Goal: Task Accomplishment & Management: Use online tool/utility

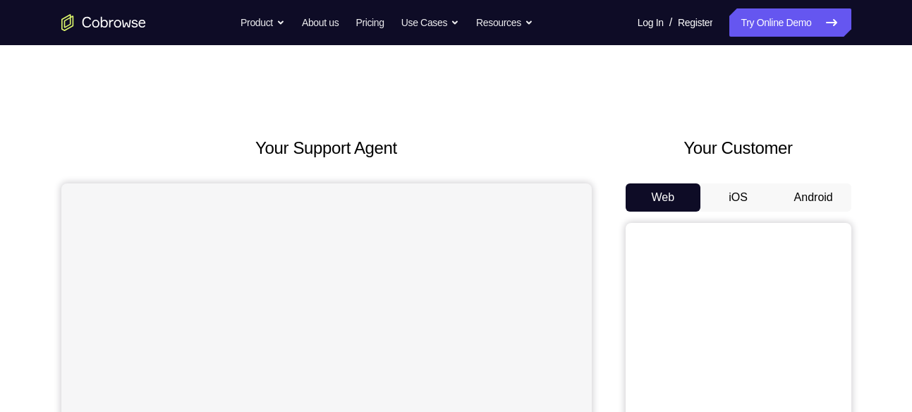
click at [835, 204] on button "Android" at bounding box center [813, 197] width 75 height 28
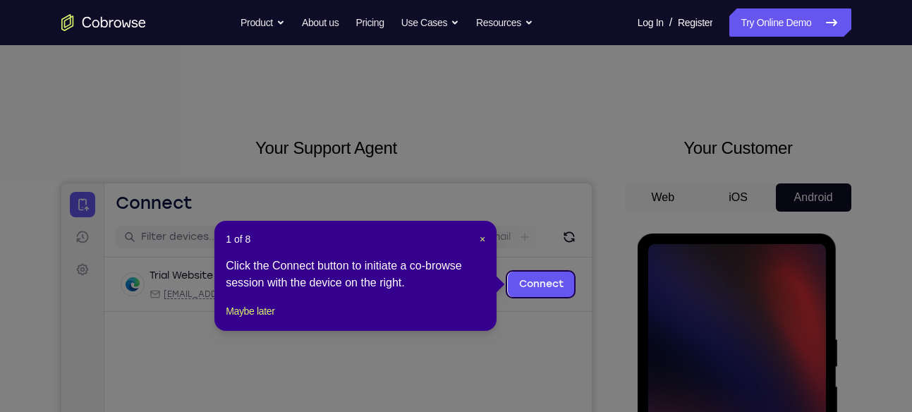
click at [617, 201] on icon at bounding box center [461, 206] width 923 height 412
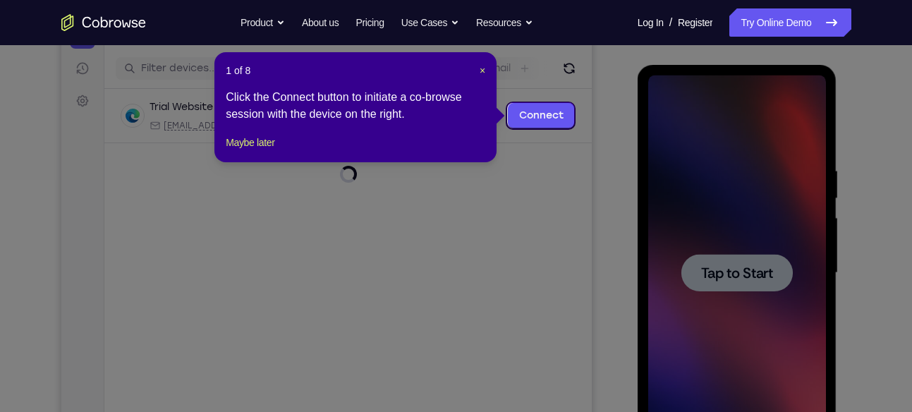
scroll to position [169, 0]
click at [274, 150] on button "Maybe later" at bounding box center [250, 141] width 49 height 17
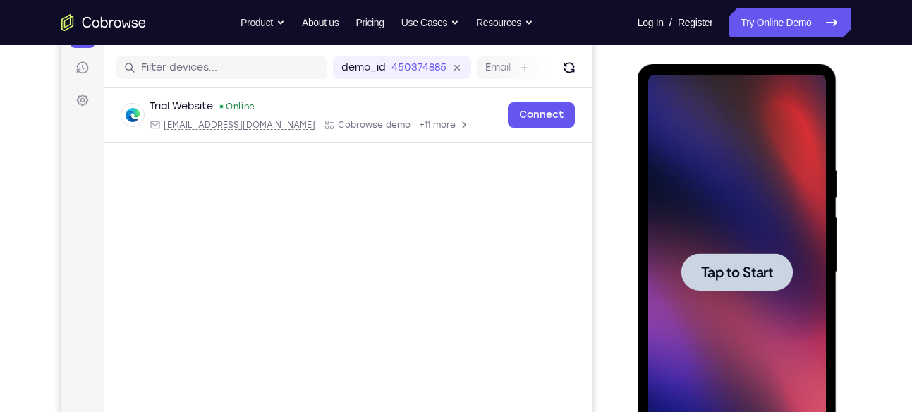
click at [713, 248] on div at bounding box center [737, 272] width 178 height 395
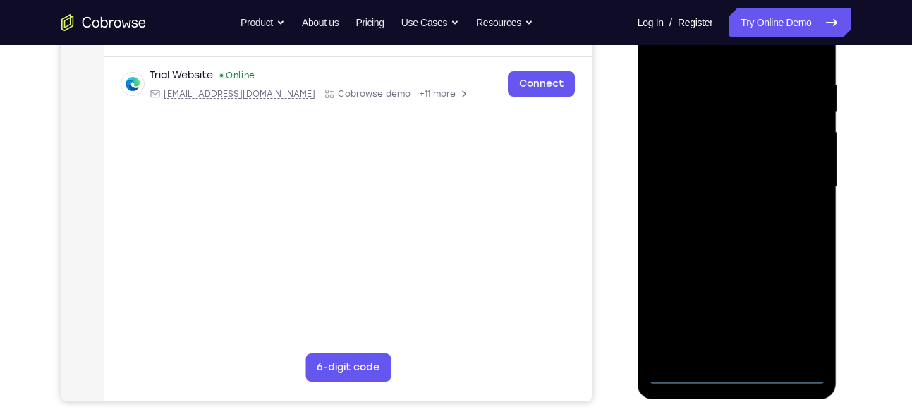
scroll to position [282, 0]
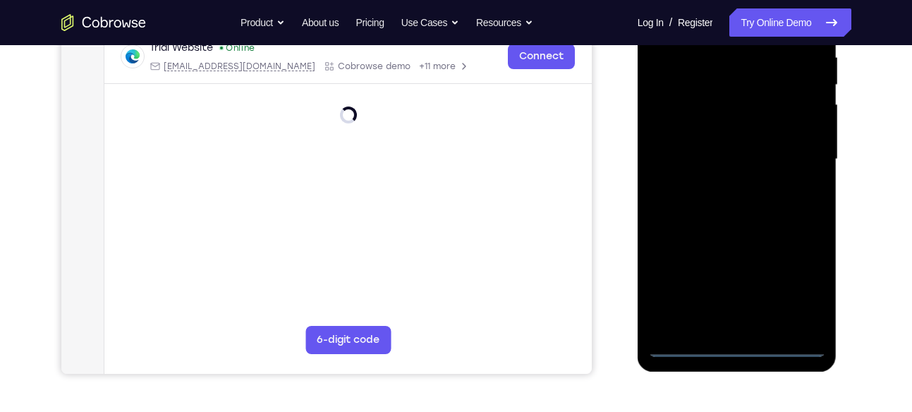
click at [732, 346] on div at bounding box center [737, 159] width 178 height 395
click at [794, 282] on div at bounding box center [737, 159] width 178 height 395
click at [857, 188] on div "Your Support Agent Your Customer Web iOS Android Next Steps We’d be happy to gi…" at bounding box center [456, 228] width 903 height 931
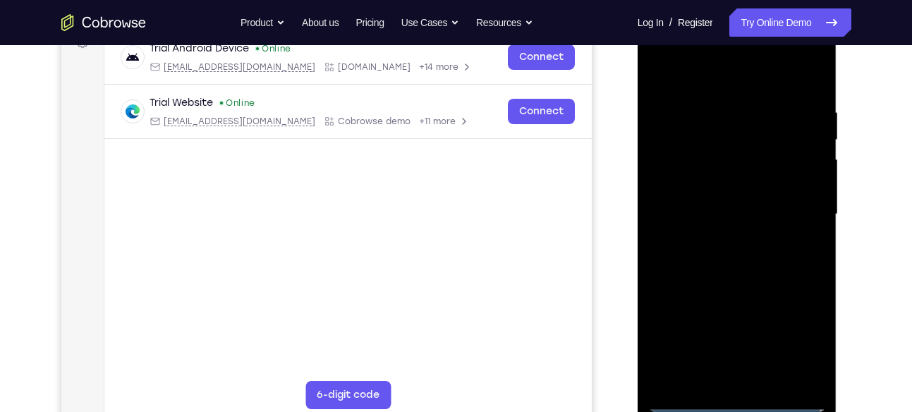
scroll to position [226, 0]
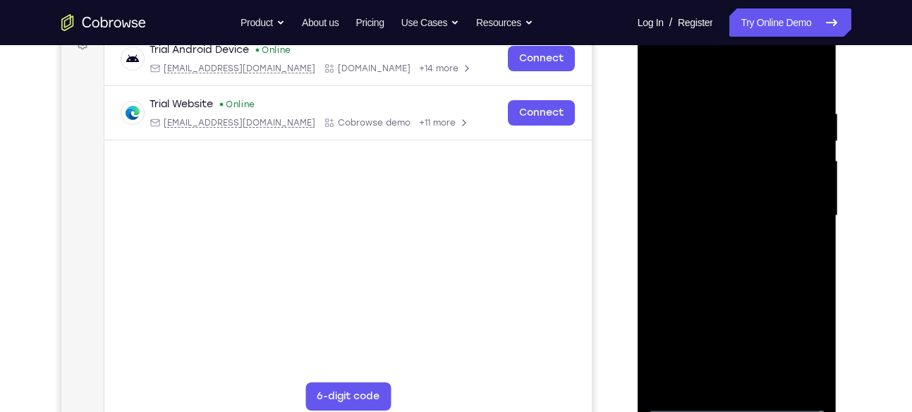
click at [682, 72] on div at bounding box center [737, 215] width 178 height 395
click at [799, 207] on div at bounding box center [737, 215] width 178 height 395
click at [744, 346] on div at bounding box center [737, 215] width 178 height 395
click at [749, 379] on div at bounding box center [737, 215] width 178 height 395
click at [703, 198] on div at bounding box center [737, 215] width 178 height 395
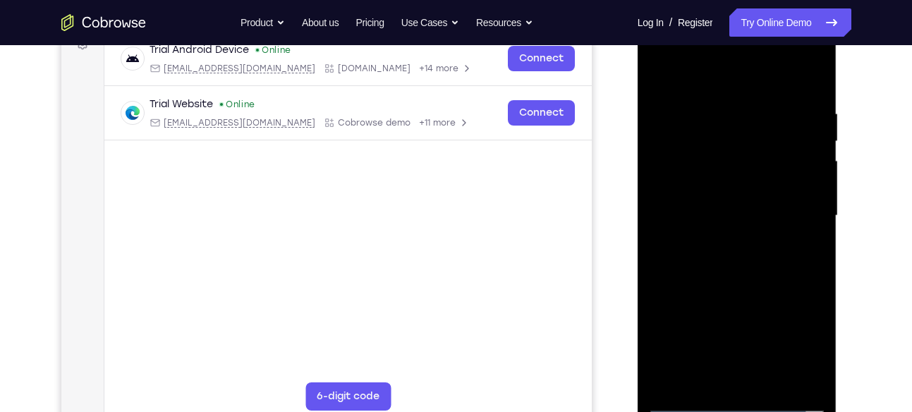
click at [699, 190] on div at bounding box center [737, 215] width 178 height 395
click at [688, 208] on div at bounding box center [737, 215] width 178 height 395
click at [798, 256] on div at bounding box center [737, 215] width 178 height 395
click at [760, 255] on div at bounding box center [737, 215] width 178 height 395
click at [749, 251] on div at bounding box center [737, 215] width 178 height 395
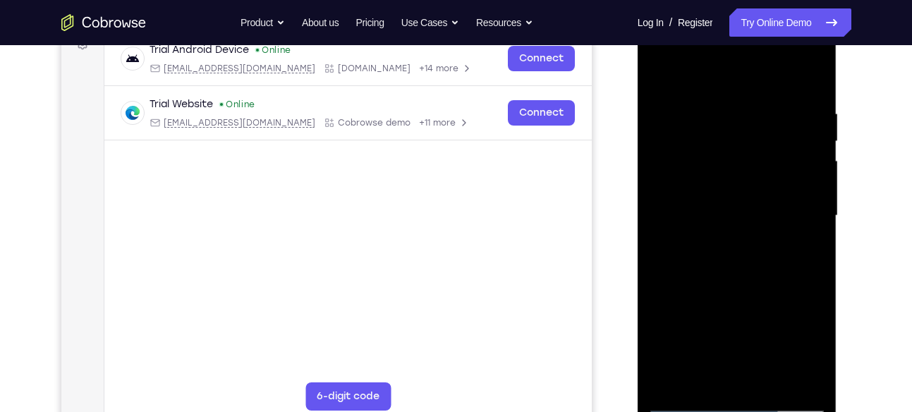
click at [812, 272] on div at bounding box center [737, 215] width 178 height 395
click at [725, 257] on div at bounding box center [737, 215] width 178 height 395
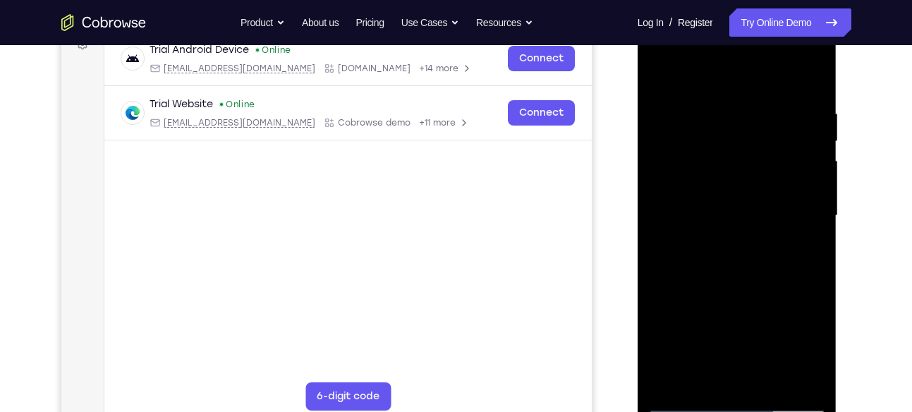
click at [722, 100] on div at bounding box center [737, 215] width 178 height 395
click at [803, 156] on div at bounding box center [737, 215] width 178 height 395
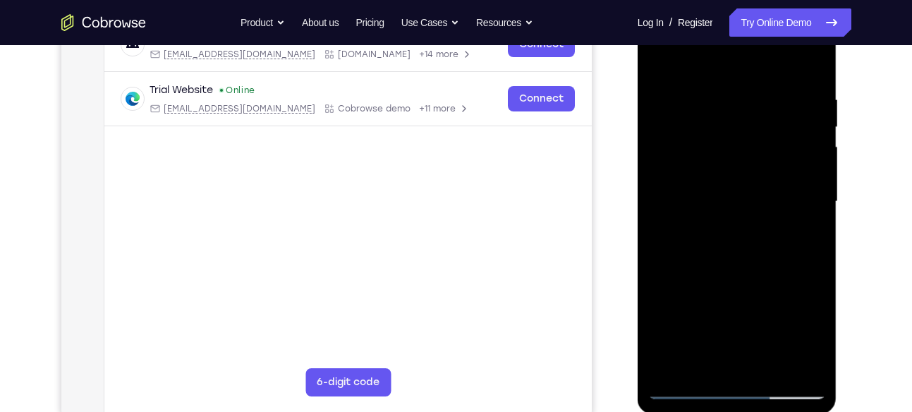
scroll to position [234, 0]
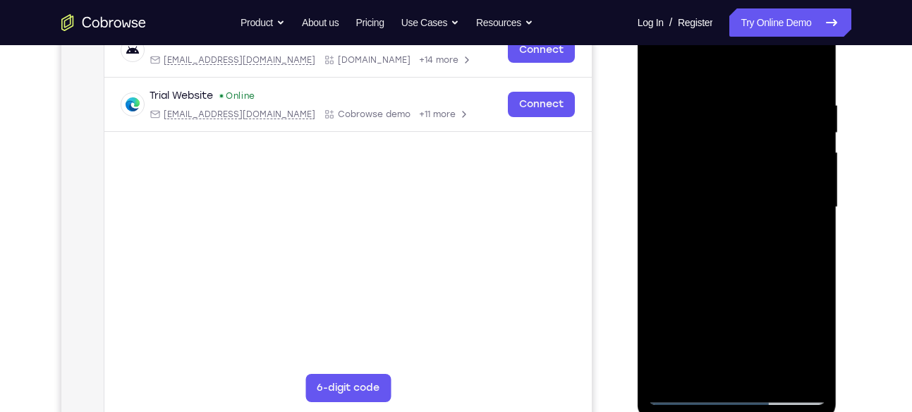
click at [794, 142] on div at bounding box center [737, 207] width 178 height 395
click at [792, 142] on div at bounding box center [737, 207] width 178 height 395
click at [806, 140] on div at bounding box center [737, 207] width 178 height 395
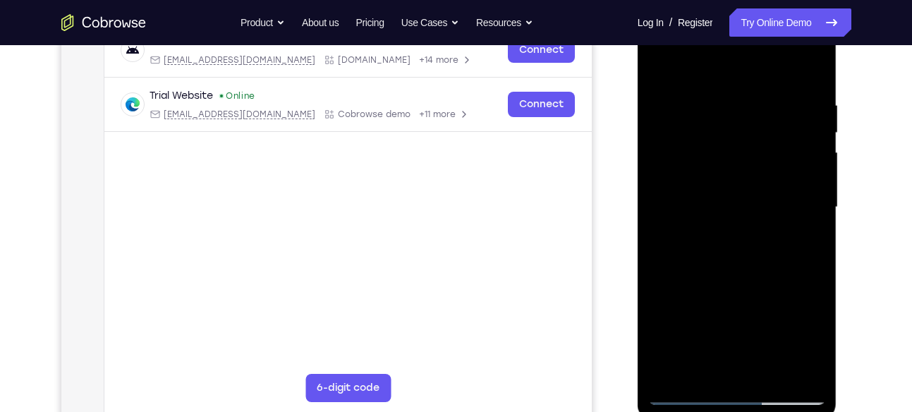
click at [769, 372] on div at bounding box center [737, 207] width 178 height 395
click at [739, 276] on div at bounding box center [737, 207] width 178 height 395
click at [667, 59] on div at bounding box center [737, 207] width 178 height 395
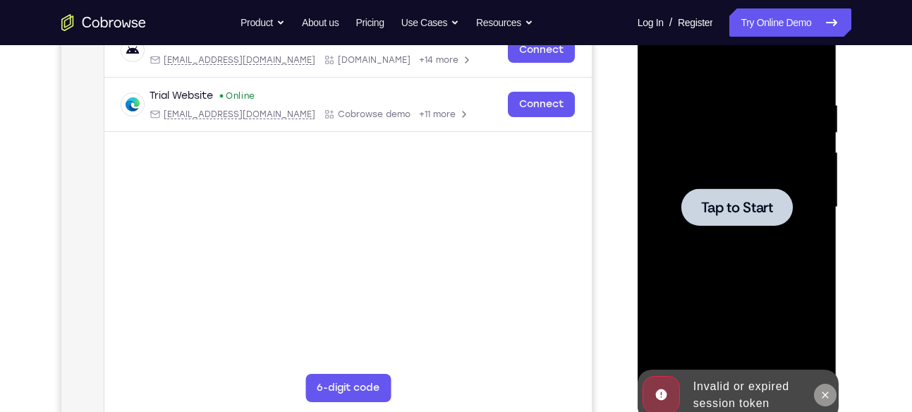
click at [829, 385] on button at bounding box center [825, 395] width 23 height 23
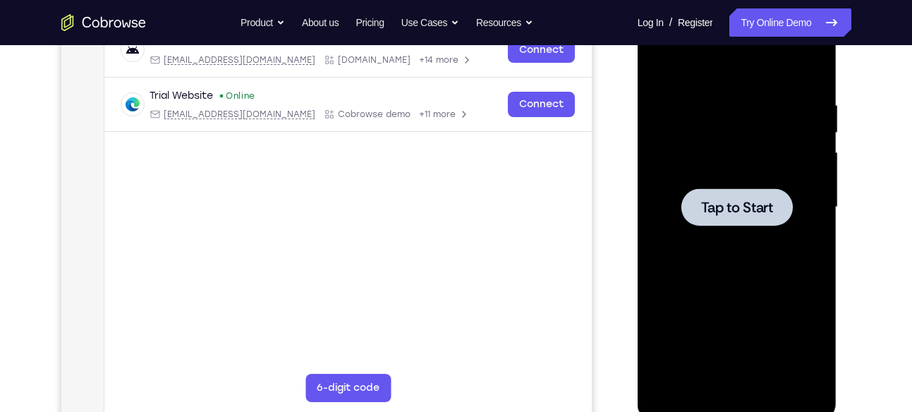
click at [755, 213] on span "Tap to Start" at bounding box center [737, 207] width 72 height 14
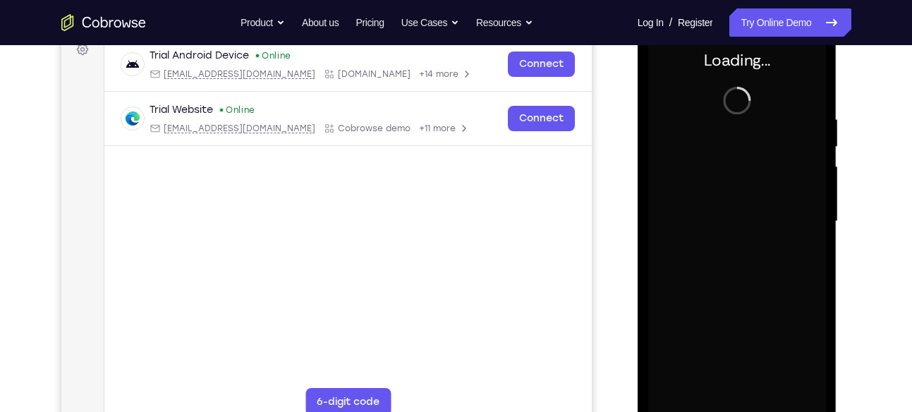
scroll to position [229, 0]
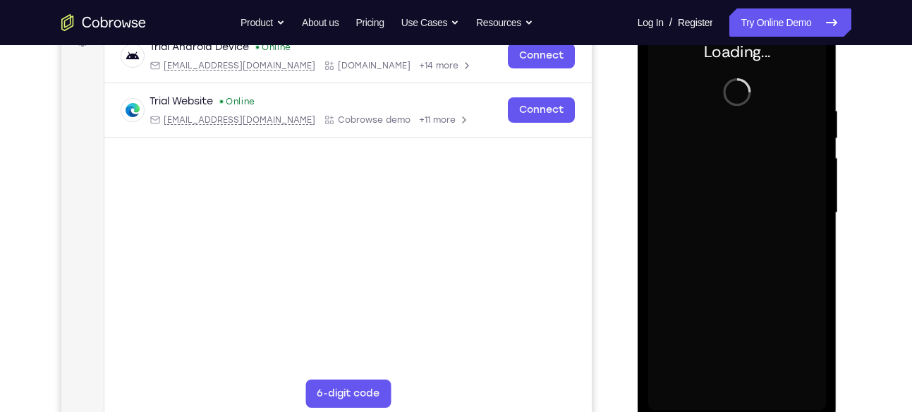
click at [759, 147] on div at bounding box center [737, 213] width 178 height 395
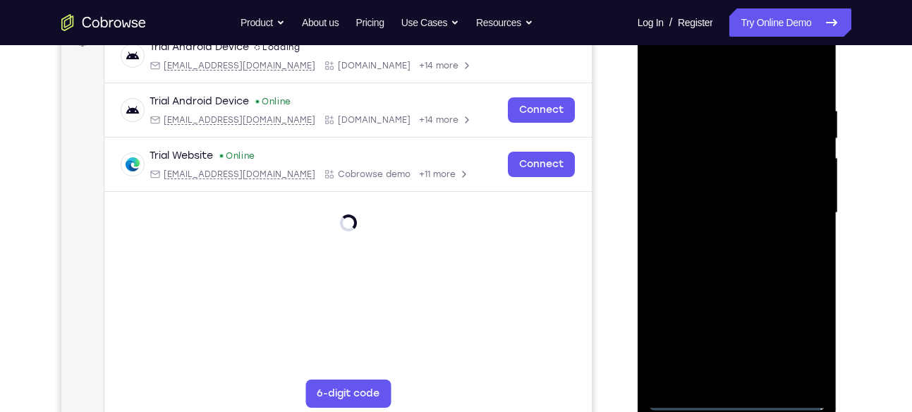
click at [734, 402] on div at bounding box center [737, 213] width 178 height 395
click at [738, 401] on div at bounding box center [737, 213] width 178 height 395
click at [737, 399] on div at bounding box center [737, 213] width 178 height 395
click at [739, 398] on div at bounding box center [737, 213] width 178 height 395
click at [734, 397] on div at bounding box center [737, 213] width 178 height 395
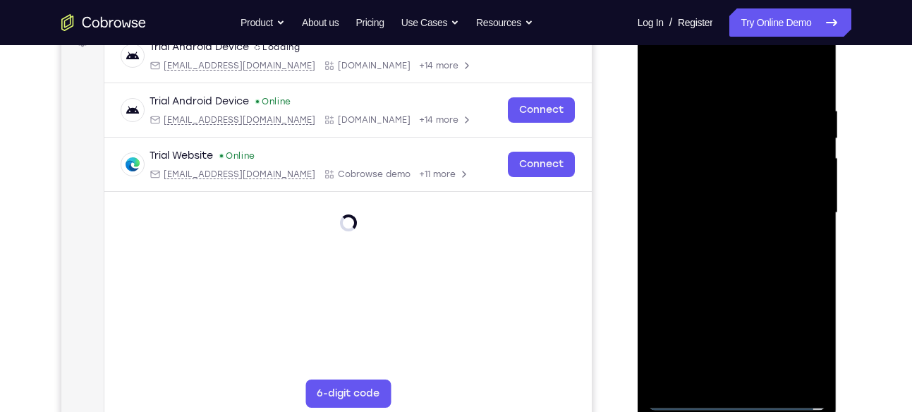
click at [734, 397] on div at bounding box center [737, 213] width 178 height 395
click at [737, 395] on div at bounding box center [737, 213] width 178 height 395
click at [795, 337] on div at bounding box center [737, 213] width 178 height 395
click at [739, 399] on div at bounding box center [737, 213] width 178 height 395
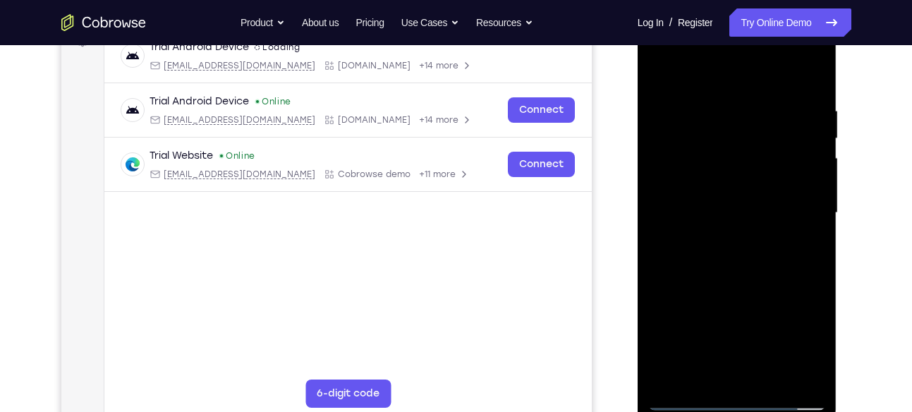
click at [737, 399] on div at bounding box center [737, 213] width 178 height 395
click at [739, 403] on div at bounding box center [737, 213] width 178 height 395
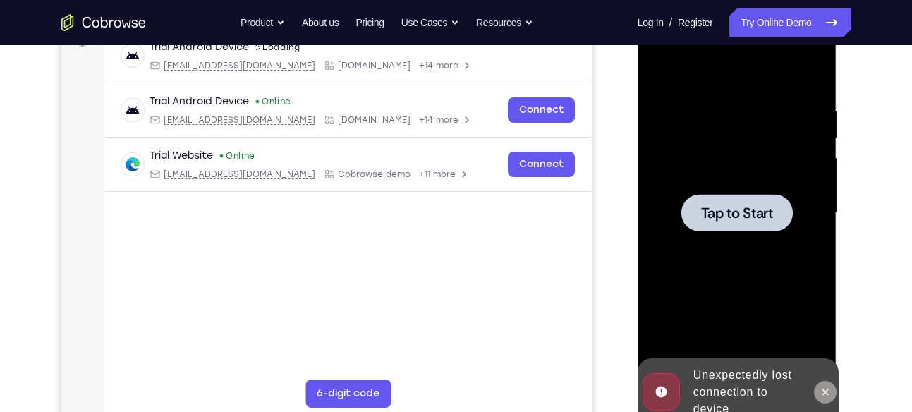
click at [824, 394] on icon at bounding box center [825, 392] width 11 height 11
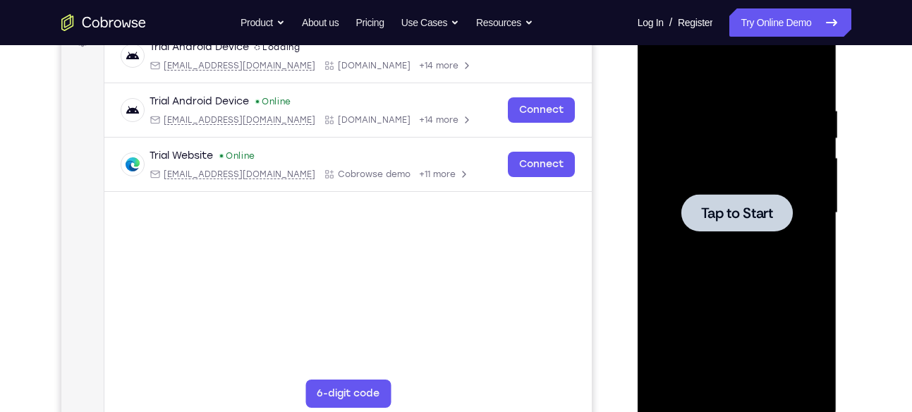
click at [746, 201] on div at bounding box center [736, 212] width 111 height 37
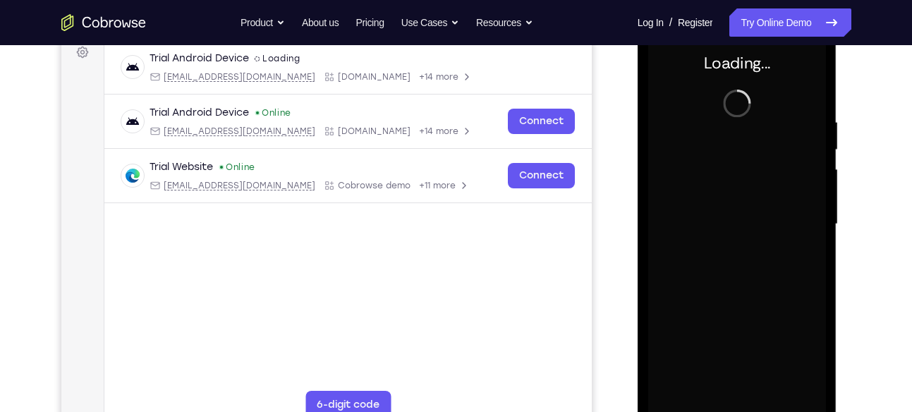
scroll to position [212, 0]
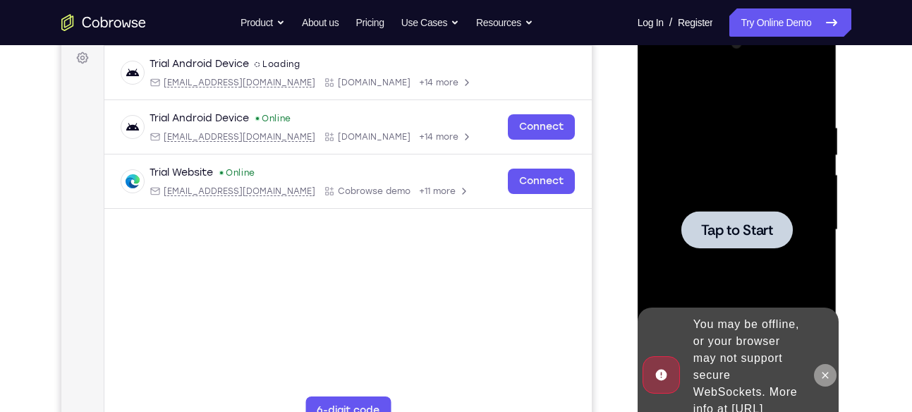
click at [828, 370] on icon at bounding box center [825, 375] width 11 height 11
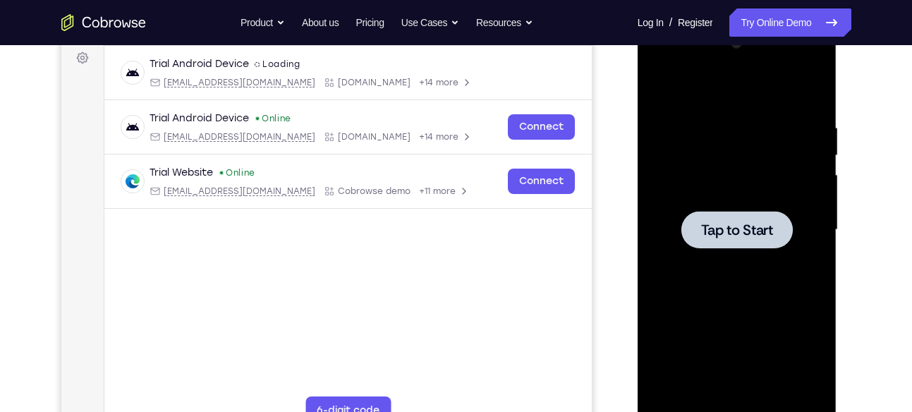
click at [730, 223] on span "Tap to Start" at bounding box center [737, 230] width 72 height 14
click at [759, 223] on span "Tap to Start" at bounding box center [737, 230] width 72 height 14
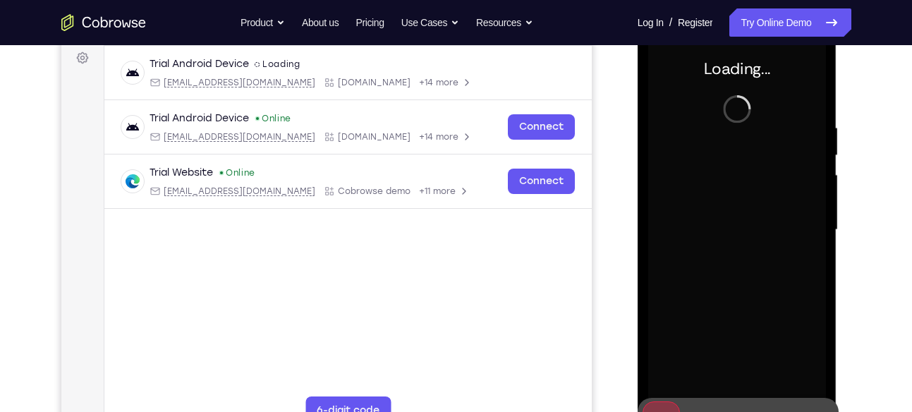
click at [759, 221] on div at bounding box center [737, 229] width 178 height 395
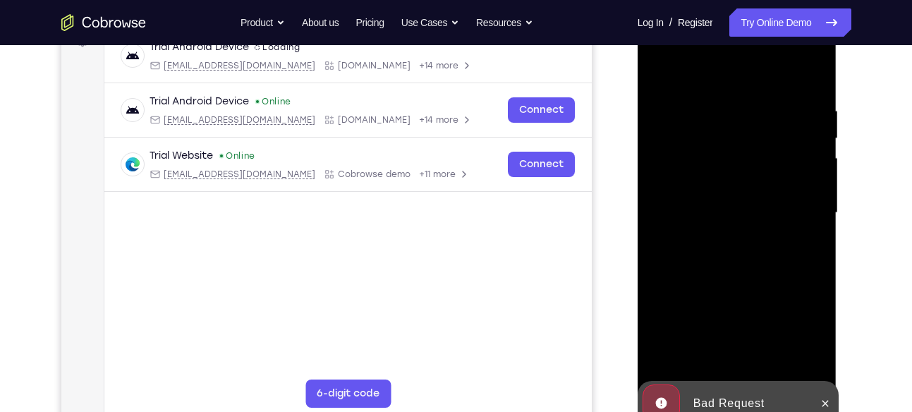
scroll to position [234, 0]
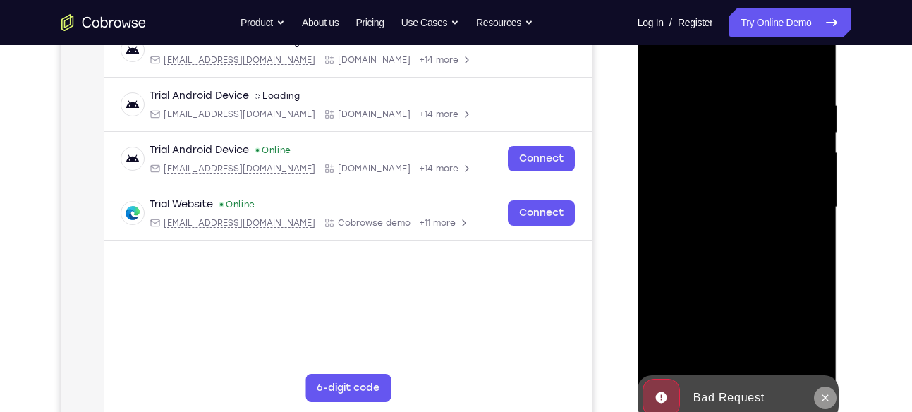
click at [828, 402] on icon at bounding box center [825, 397] width 11 height 11
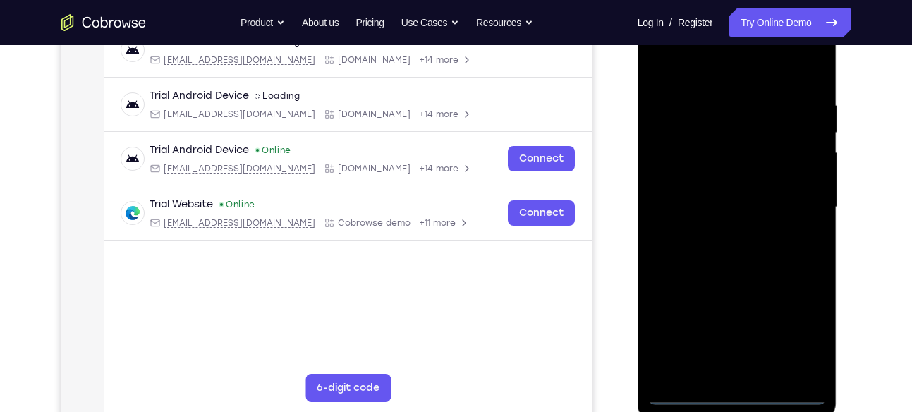
click at [739, 392] on div at bounding box center [737, 207] width 178 height 395
click at [793, 334] on div at bounding box center [737, 207] width 178 height 395
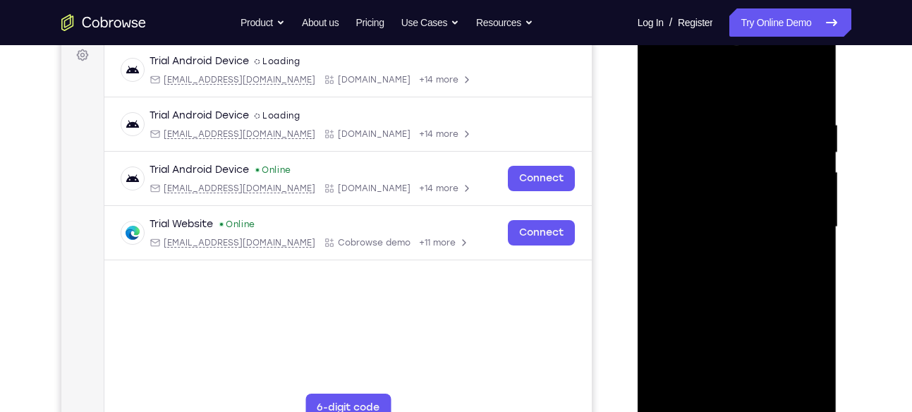
scroll to position [212, 0]
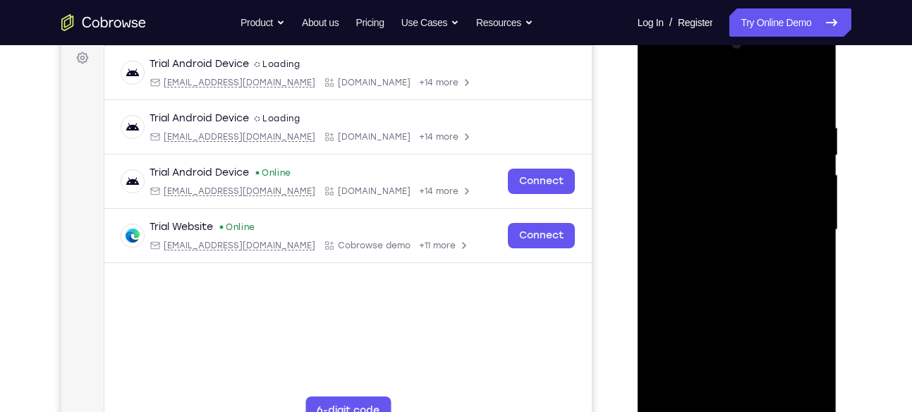
click at [698, 95] on div at bounding box center [737, 229] width 178 height 395
click at [799, 219] on div at bounding box center [737, 229] width 178 height 395
click at [750, 392] on div at bounding box center [737, 229] width 178 height 395
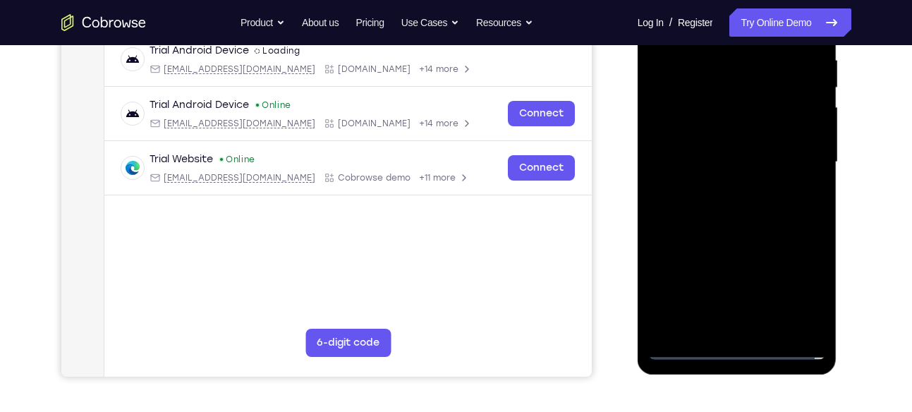
scroll to position [286, 0]
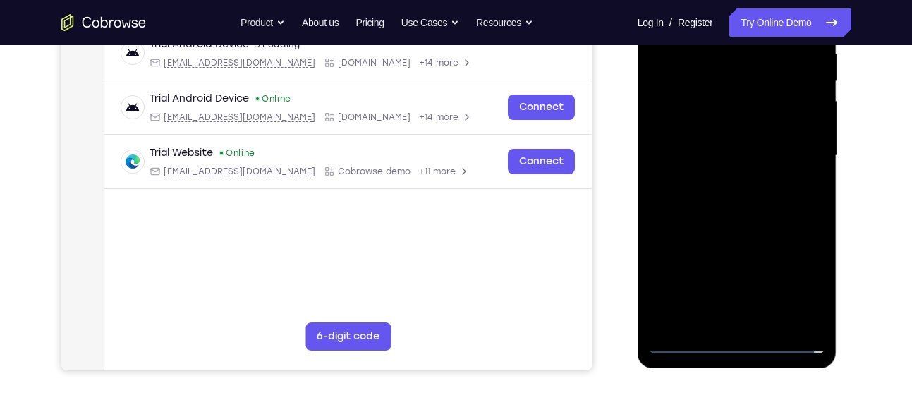
click at [686, 339] on div at bounding box center [737, 155] width 178 height 395
click at [725, 319] on div at bounding box center [737, 155] width 178 height 395
drag, startPoint x: 911, startPoint y: 159, endPoint x: 914, endPoint y: 152, distance: 7.9
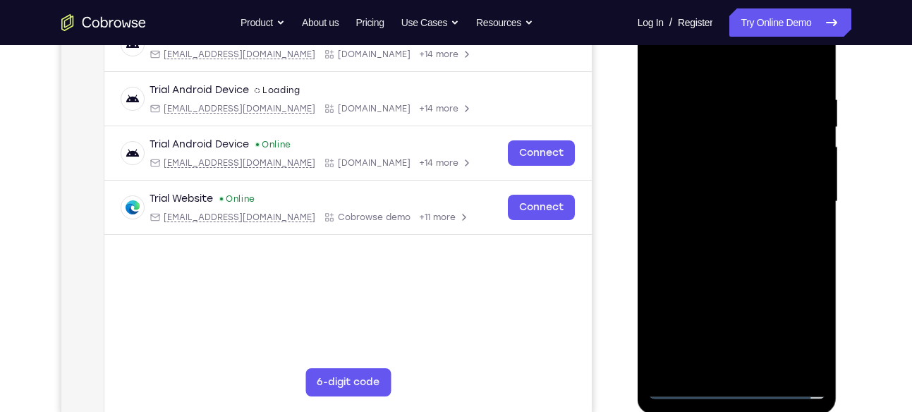
scroll to position [254, 0]
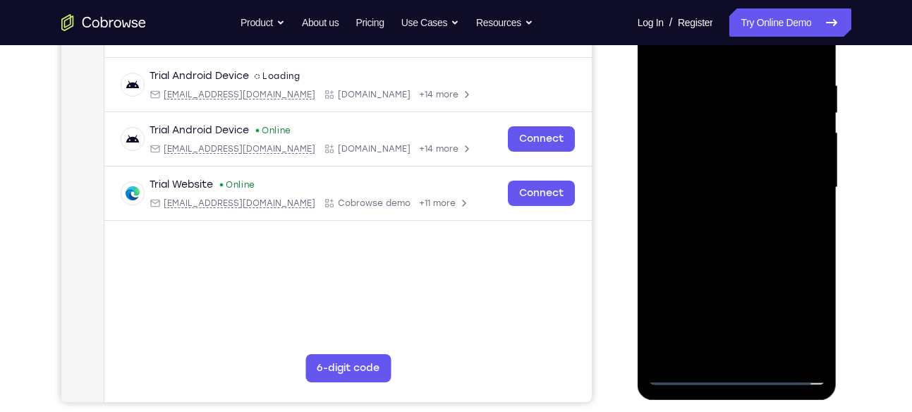
click at [763, 179] on div at bounding box center [737, 187] width 178 height 395
click at [746, 164] on div at bounding box center [737, 187] width 178 height 395
click at [741, 183] on div at bounding box center [737, 187] width 178 height 395
click at [767, 229] on div at bounding box center [737, 187] width 178 height 395
drag, startPoint x: 766, startPoint y: 234, endPoint x: 741, endPoint y: 178, distance: 60.3
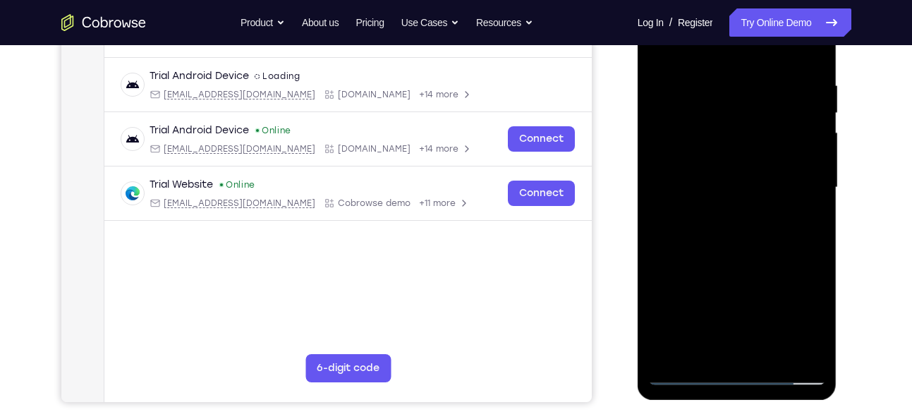
click at [741, 178] on div at bounding box center [737, 187] width 178 height 395
click at [818, 193] on div at bounding box center [737, 187] width 178 height 395
click at [659, 198] on div at bounding box center [737, 187] width 178 height 395
click at [761, 199] on div at bounding box center [737, 187] width 178 height 395
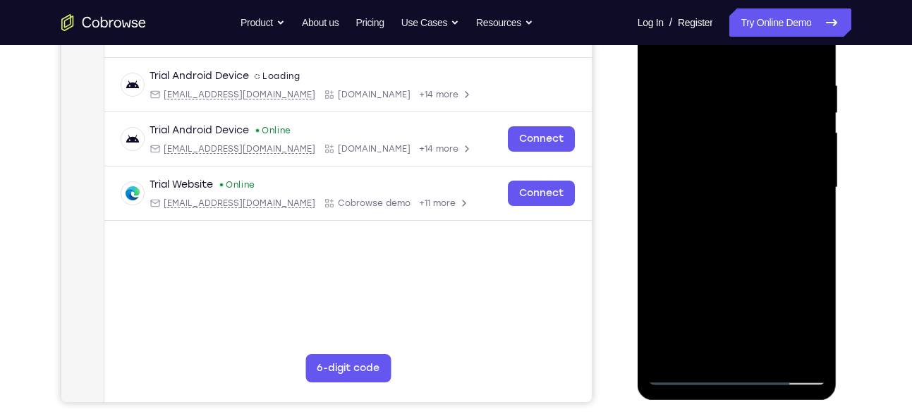
drag, startPoint x: 766, startPoint y: 265, endPoint x: 769, endPoint y: 162, distance: 103.0
click at [769, 162] on div at bounding box center [737, 187] width 178 height 395
drag, startPoint x: 753, startPoint y: 261, endPoint x: 758, endPoint y: 142, distance: 119.3
click at [758, 142] on div at bounding box center [737, 187] width 178 height 395
drag, startPoint x: 770, startPoint y: 180, endPoint x: 709, endPoint y: 81, distance: 115.9
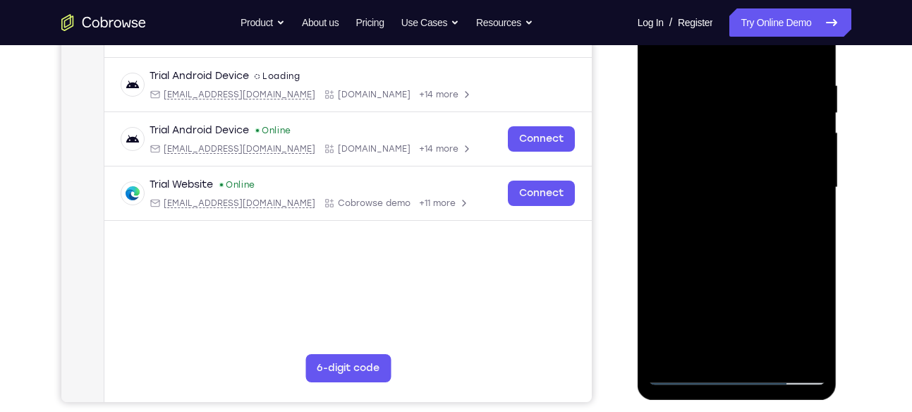
click at [709, 81] on div at bounding box center [737, 187] width 178 height 395
click at [816, 166] on div at bounding box center [737, 187] width 178 height 395
drag, startPoint x: 802, startPoint y: 183, endPoint x: 745, endPoint y: 83, distance: 115.9
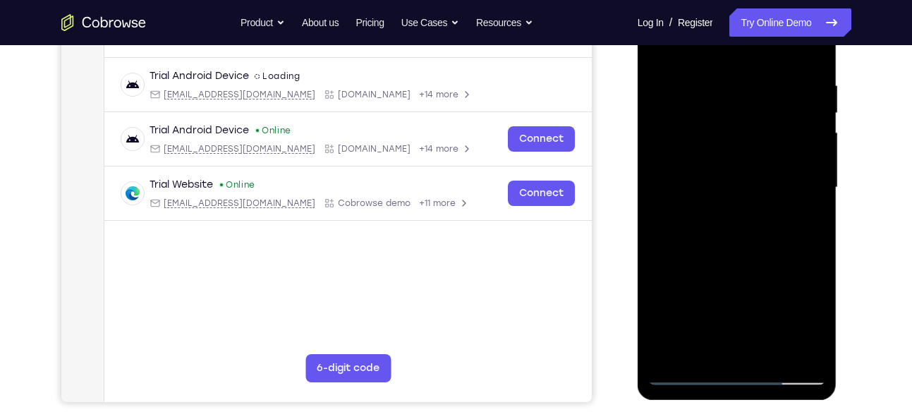
click at [745, 83] on div at bounding box center [737, 187] width 178 height 395
drag, startPoint x: 780, startPoint y: 256, endPoint x: 717, endPoint y: 156, distance: 118.2
click at [720, 166] on div at bounding box center [737, 187] width 178 height 395
drag, startPoint x: 774, startPoint y: 284, endPoint x: 736, endPoint y: 210, distance: 82.7
click at [736, 210] on div at bounding box center [737, 187] width 178 height 395
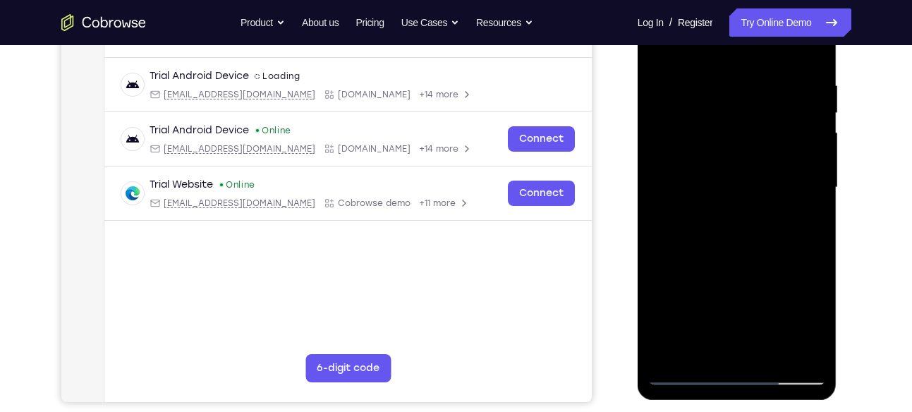
drag, startPoint x: 775, startPoint y: 274, endPoint x: 725, endPoint y: 126, distance: 155.5
click at [725, 126] on div at bounding box center [737, 187] width 178 height 395
click at [818, 176] on div at bounding box center [737, 187] width 178 height 395
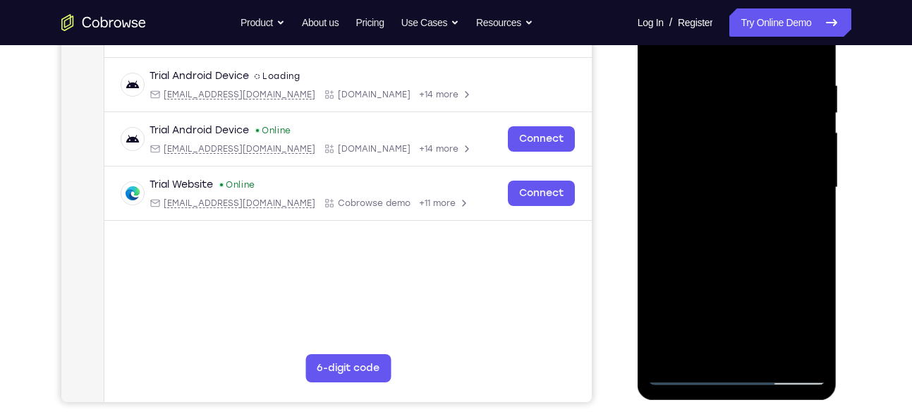
click at [818, 176] on div at bounding box center [737, 187] width 178 height 395
drag, startPoint x: 744, startPoint y: 311, endPoint x: 711, endPoint y: 218, distance: 98.8
click at [711, 218] on div at bounding box center [737, 187] width 178 height 395
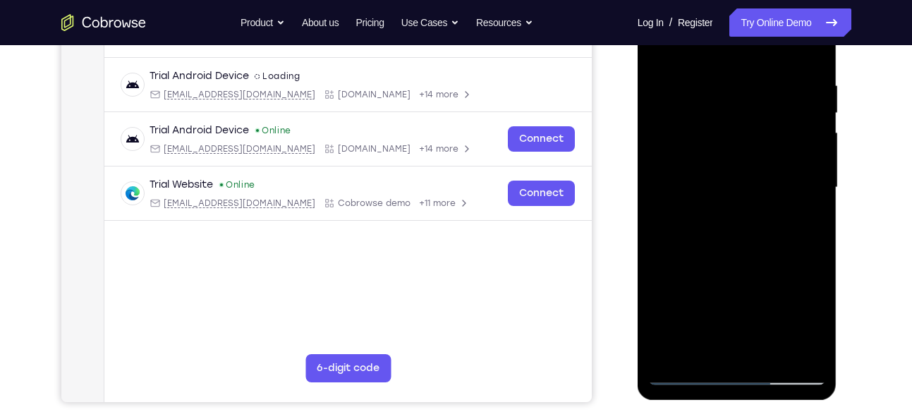
drag, startPoint x: 720, startPoint y: 269, endPoint x: 687, endPoint y: 120, distance: 153.2
click at [687, 120] on div at bounding box center [737, 187] width 178 height 395
drag, startPoint x: 737, startPoint y: 178, endPoint x: 718, endPoint y: 59, distance: 121.4
click at [718, 59] on div at bounding box center [737, 187] width 178 height 395
drag, startPoint x: 749, startPoint y: 132, endPoint x: 761, endPoint y: 246, distance: 114.3
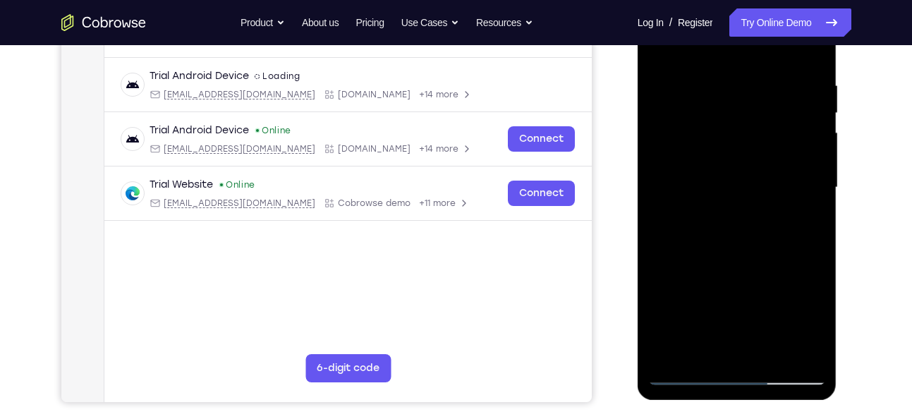
click at [761, 246] on div at bounding box center [737, 187] width 178 height 395
click at [813, 147] on div at bounding box center [737, 187] width 178 height 395
click at [707, 351] on div at bounding box center [737, 187] width 178 height 395
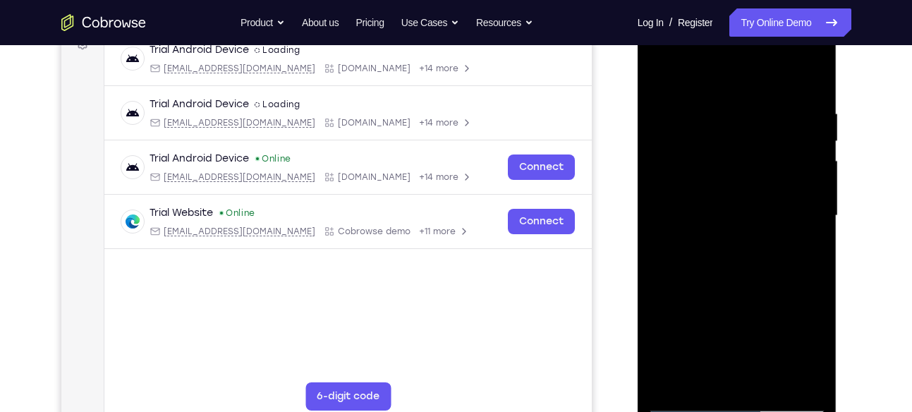
click at [767, 70] on div at bounding box center [737, 215] width 178 height 395
drag, startPoint x: 752, startPoint y: 108, endPoint x: 753, endPoint y: 156, distance: 48.0
click at [753, 156] on div at bounding box center [737, 215] width 178 height 395
click at [701, 149] on div at bounding box center [737, 215] width 178 height 395
click at [661, 70] on div at bounding box center [737, 215] width 178 height 395
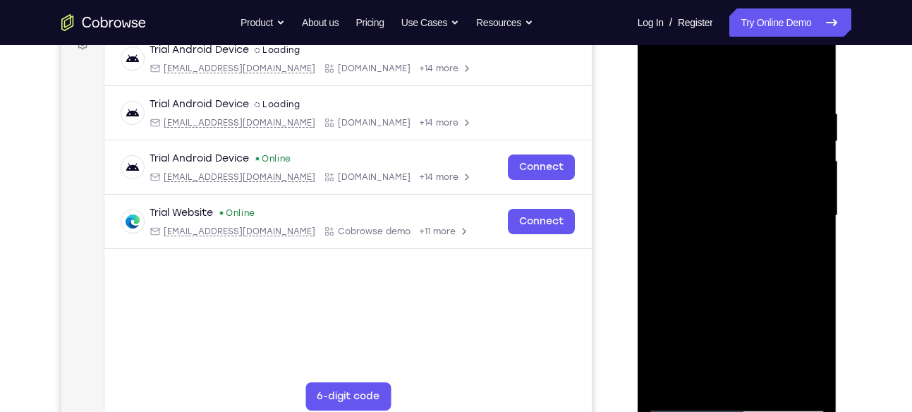
click at [791, 73] on div at bounding box center [737, 215] width 178 height 395
click at [811, 112] on div at bounding box center [737, 215] width 178 height 395
click at [747, 76] on div at bounding box center [737, 215] width 178 height 395
click at [806, 256] on div at bounding box center [737, 215] width 178 height 395
click at [713, 254] on div at bounding box center [737, 215] width 178 height 395
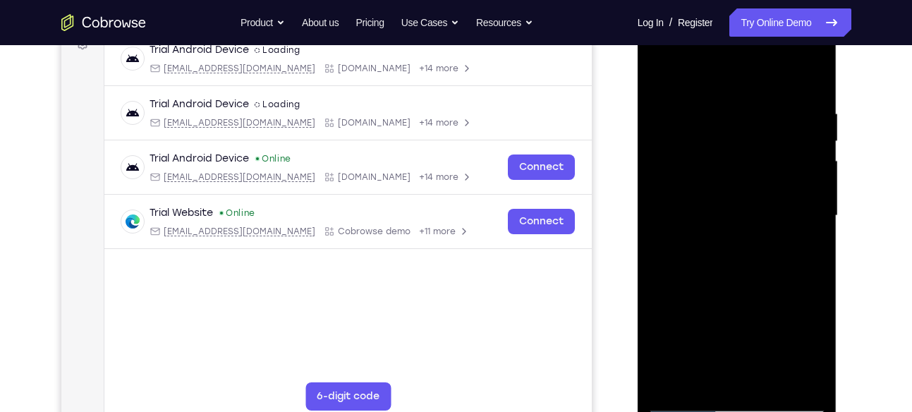
drag, startPoint x: 735, startPoint y: 281, endPoint x: 667, endPoint y: 131, distance: 165.8
click at [667, 131] on div at bounding box center [737, 215] width 178 height 395
click at [818, 218] on div at bounding box center [737, 215] width 178 height 395
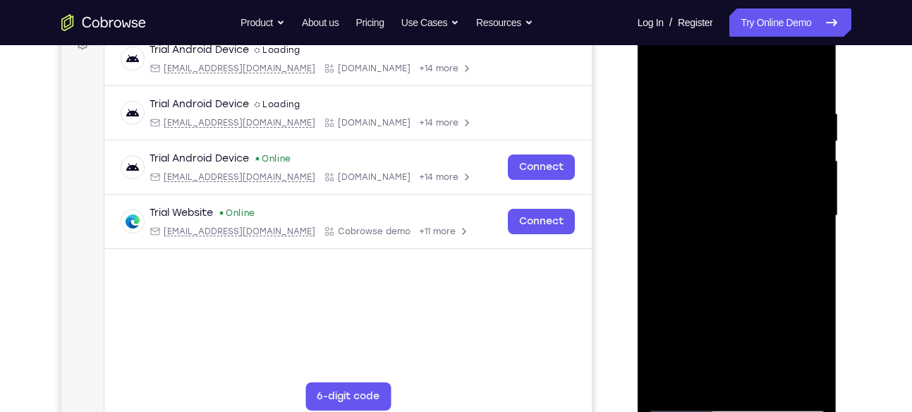
click at [818, 218] on div at bounding box center [737, 215] width 178 height 395
drag, startPoint x: 785, startPoint y: 246, endPoint x: 680, endPoint y: 161, distance: 135.4
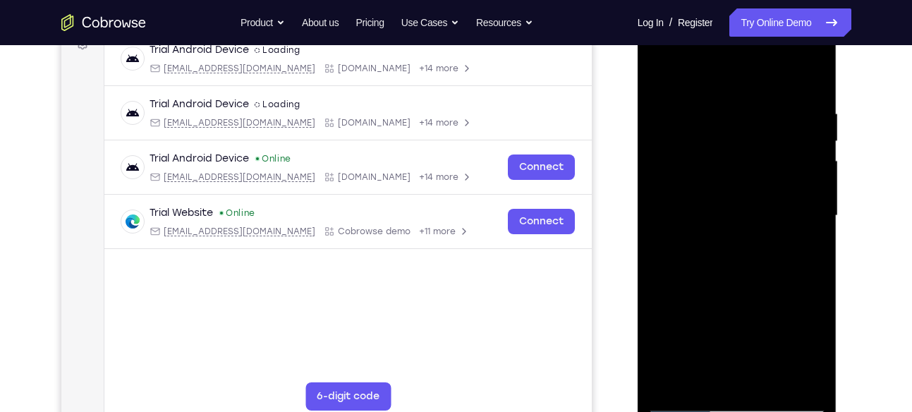
click at [680, 161] on div at bounding box center [737, 215] width 178 height 395
drag, startPoint x: 745, startPoint y: 301, endPoint x: 657, endPoint y: 160, distance: 165.8
click at [657, 160] on div at bounding box center [737, 215] width 178 height 395
drag, startPoint x: 766, startPoint y: 148, endPoint x: 784, endPoint y: 236, distance: 89.9
click at [784, 236] on div at bounding box center [737, 215] width 178 height 395
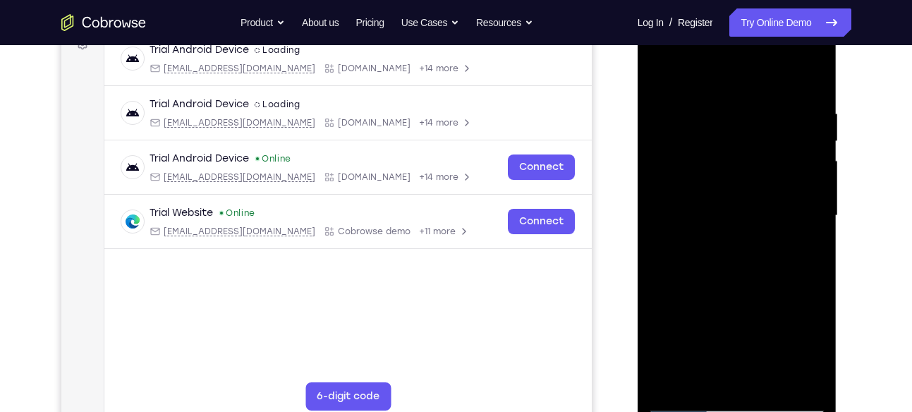
click at [816, 177] on div at bounding box center [737, 215] width 178 height 395
click at [657, 177] on div at bounding box center [737, 215] width 178 height 395
drag, startPoint x: 751, startPoint y: 242, endPoint x: 685, endPoint y: 138, distance: 123.1
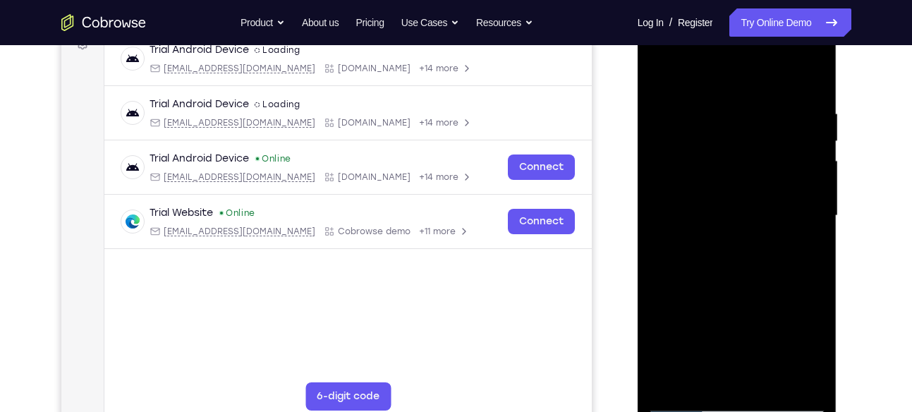
click at [685, 138] on div at bounding box center [737, 215] width 178 height 395
drag, startPoint x: 754, startPoint y: 249, endPoint x: 656, endPoint y: 121, distance: 161.0
click at [656, 121] on div at bounding box center [737, 215] width 178 height 395
drag, startPoint x: 768, startPoint y: 138, endPoint x: 745, endPoint y: 110, distance: 35.6
click at [745, 110] on div at bounding box center [737, 215] width 178 height 395
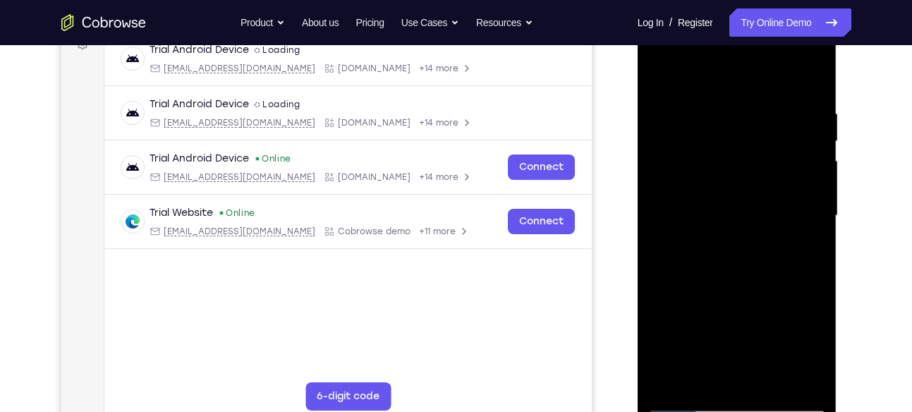
drag, startPoint x: 778, startPoint y: 281, endPoint x: 691, endPoint y: 149, distance: 158.5
click at [691, 149] on div at bounding box center [737, 215] width 178 height 395
drag, startPoint x: 746, startPoint y: 126, endPoint x: 803, endPoint y: 256, distance: 142.5
click at [803, 256] on div at bounding box center [737, 215] width 178 height 395
drag, startPoint x: 755, startPoint y: 147, endPoint x: 759, endPoint y: 192, distance: 44.6
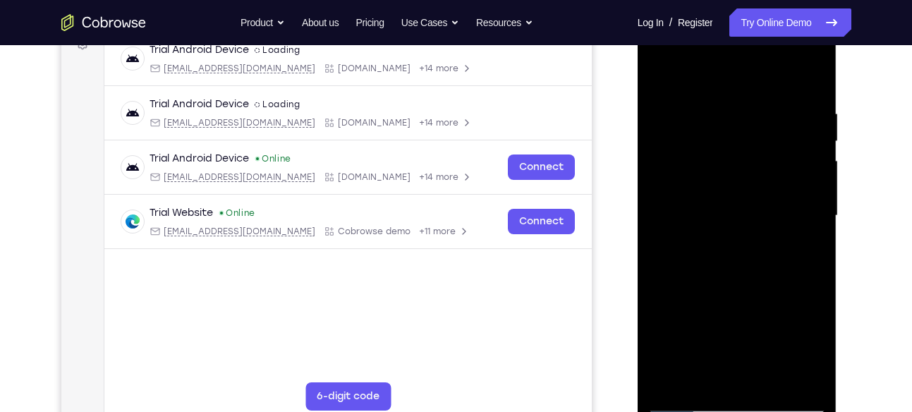
click at [759, 192] on div at bounding box center [737, 215] width 178 height 395
drag, startPoint x: 769, startPoint y: 216, endPoint x: 677, endPoint y: 82, distance: 162.8
click at [677, 82] on div at bounding box center [737, 215] width 178 height 395
drag, startPoint x: 761, startPoint y: 236, endPoint x: 705, endPoint y: 164, distance: 91.5
click at [705, 164] on div at bounding box center [737, 215] width 178 height 395
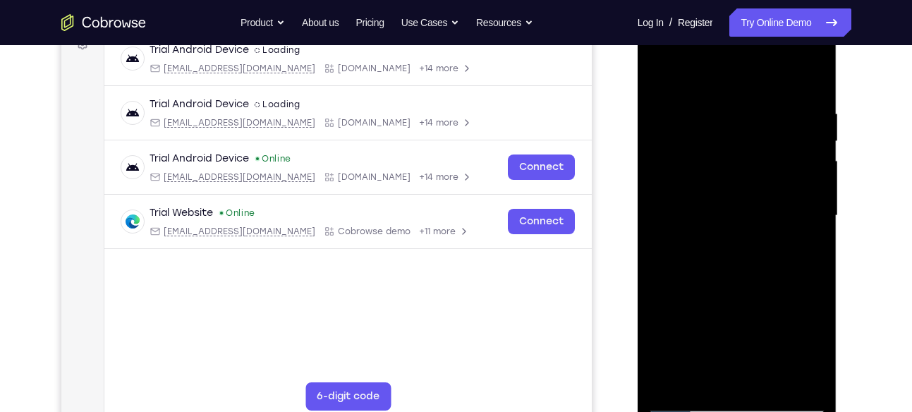
drag, startPoint x: 766, startPoint y: 246, endPoint x: 716, endPoint y: 169, distance: 91.8
click at [716, 169] on div at bounding box center [737, 215] width 178 height 395
drag, startPoint x: 763, startPoint y: 186, endPoint x: 716, endPoint y: 96, distance: 101.6
click at [716, 96] on div at bounding box center [737, 215] width 178 height 395
click at [672, 377] on div at bounding box center [737, 215] width 178 height 395
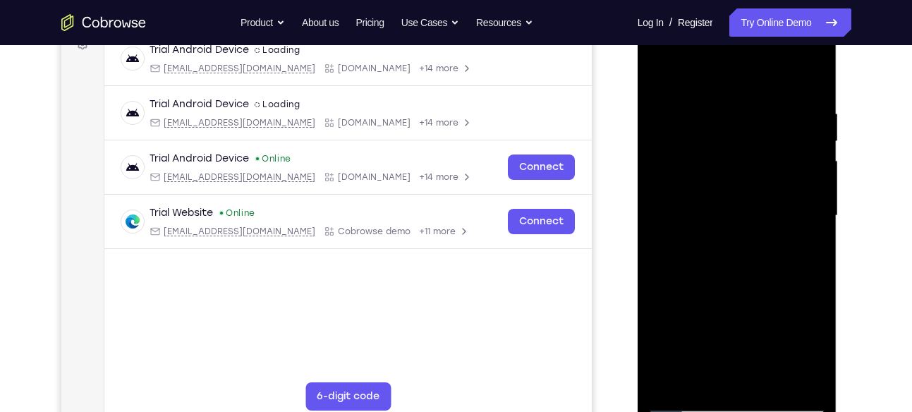
click at [804, 381] on div at bounding box center [737, 215] width 178 height 395
drag, startPoint x: 798, startPoint y: 300, endPoint x: 768, endPoint y: 226, distance: 80.0
click at [768, 226] on div at bounding box center [737, 215] width 178 height 395
drag, startPoint x: 793, startPoint y: 291, endPoint x: 720, endPoint y: 216, distance: 105.3
click at [720, 216] on div at bounding box center [737, 215] width 178 height 395
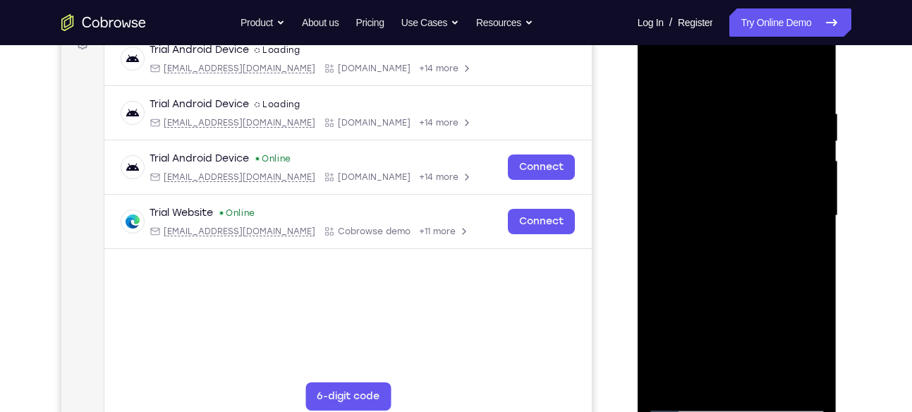
drag, startPoint x: 760, startPoint y: 262, endPoint x: 669, endPoint y: 163, distance: 134.3
click at [669, 163] on div at bounding box center [737, 215] width 178 height 395
click at [669, 383] on div at bounding box center [737, 215] width 178 height 395
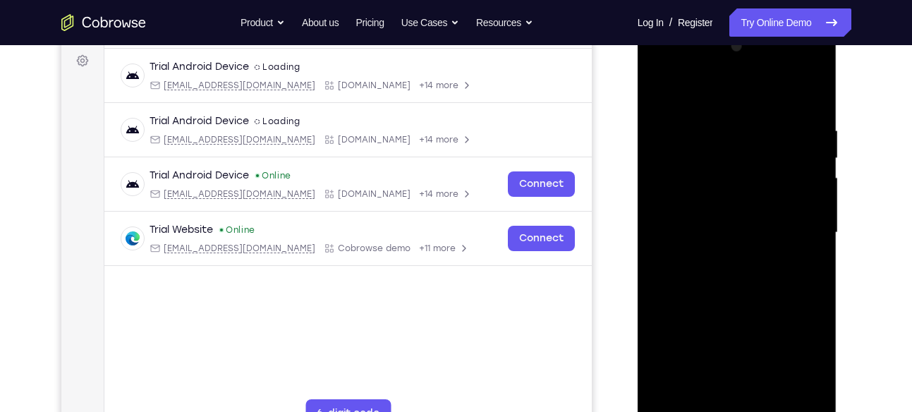
scroll to position [223, 0]
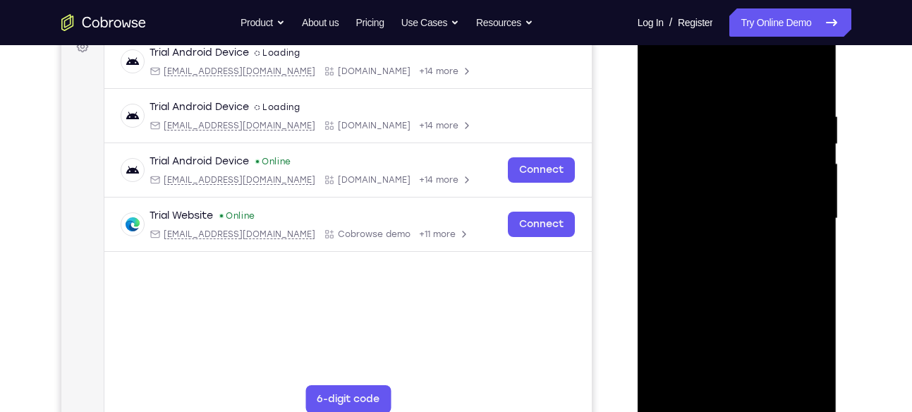
click at [803, 385] on div at bounding box center [737, 218] width 178 height 395
click at [663, 189] on div at bounding box center [737, 218] width 178 height 395
click at [808, 178] on div at bounding box center [737, 218] width 178 height 395
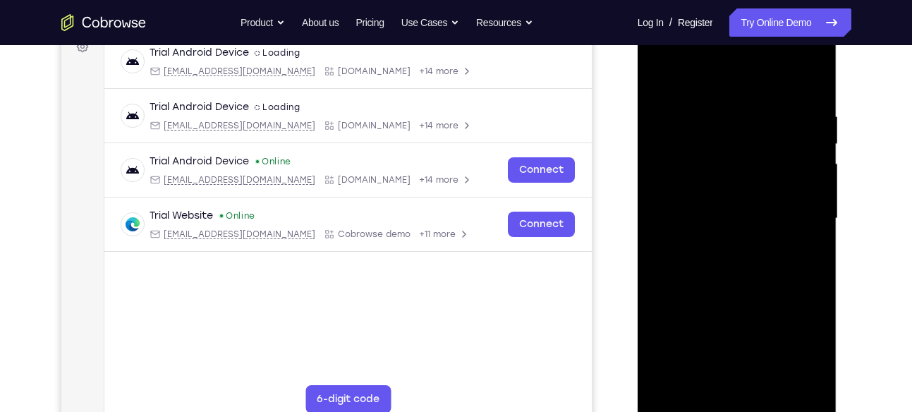
click at [808, 178] on div at bounding box center [737, 218] width 178 height 395
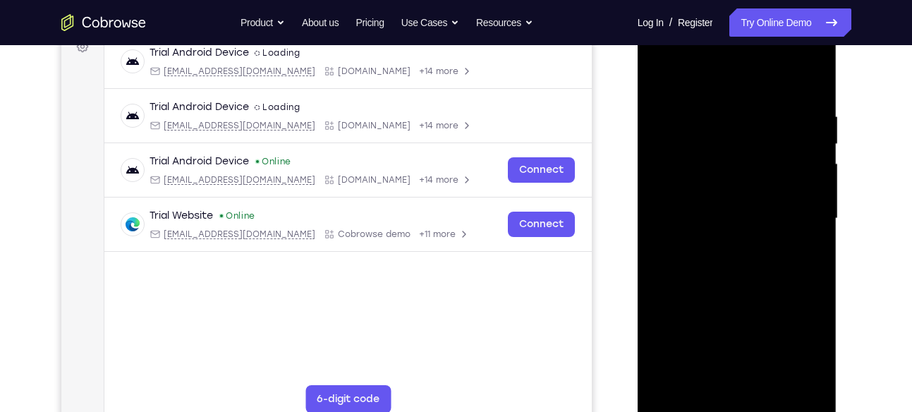
click at [808, 178] on div at bounding box center [737, 218] width 178 height 395
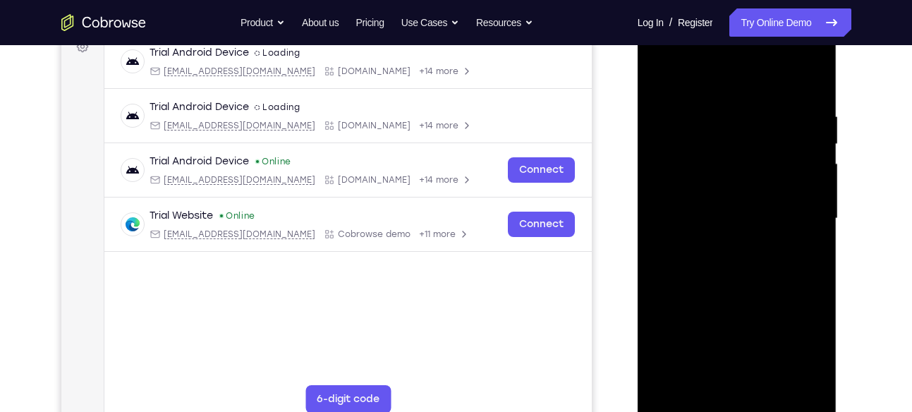
click at [808, 178] on div at bounding box center [737, 218] width 178 height 395
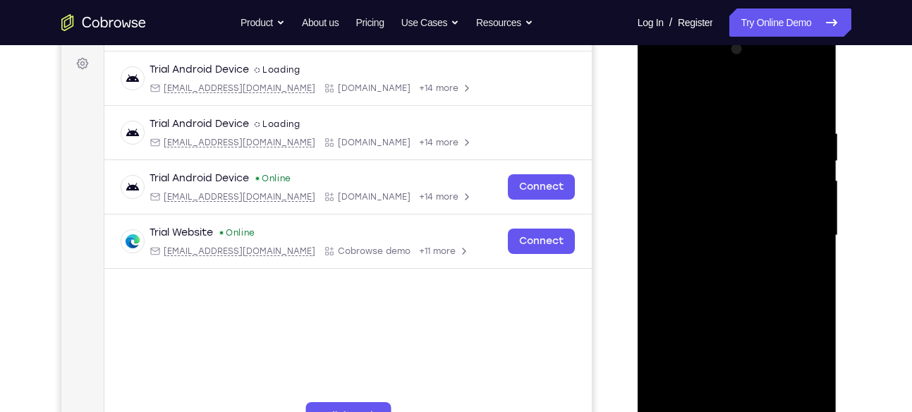
scroll to position [192, 0]
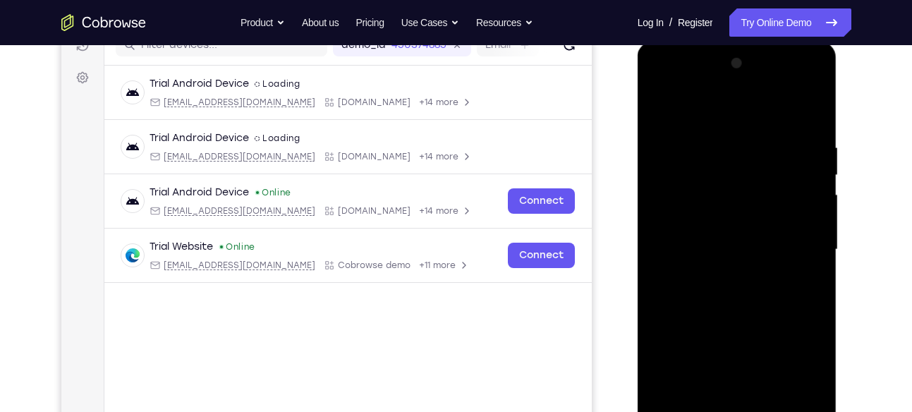
click at [812, 184] on div at bounding box center [737, 249] width 178 height 395
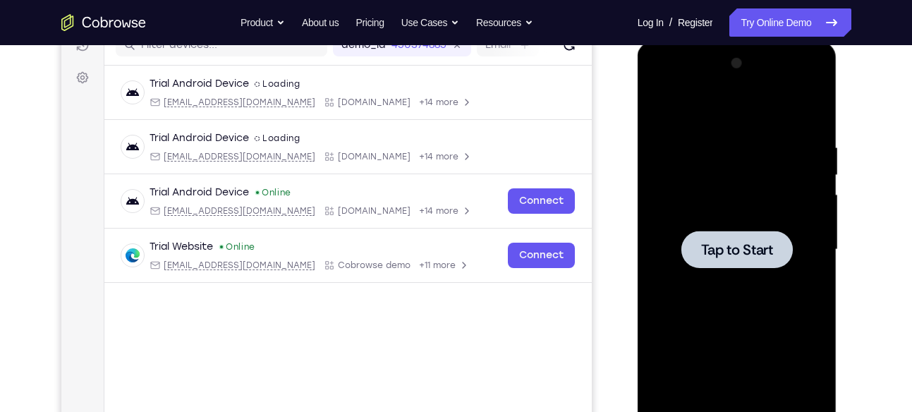
click at [812, 184] on div at bounding box center [737, 249] width 178 height 395
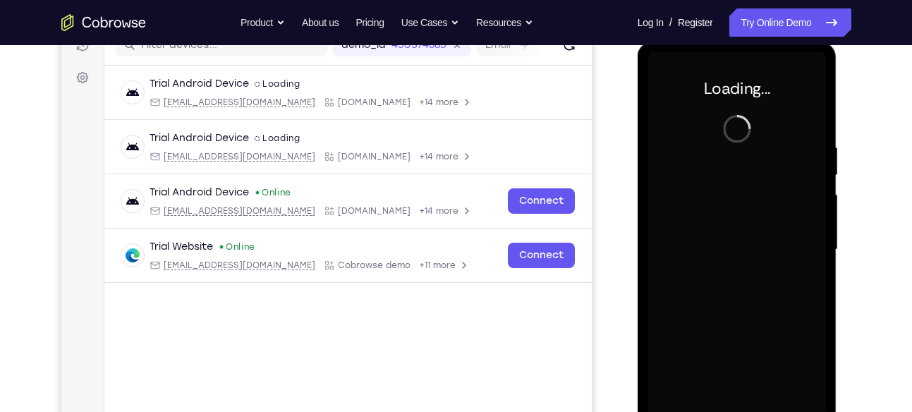
click at [812, 184] on div at bounding box center [737, 249] width 178 height 395
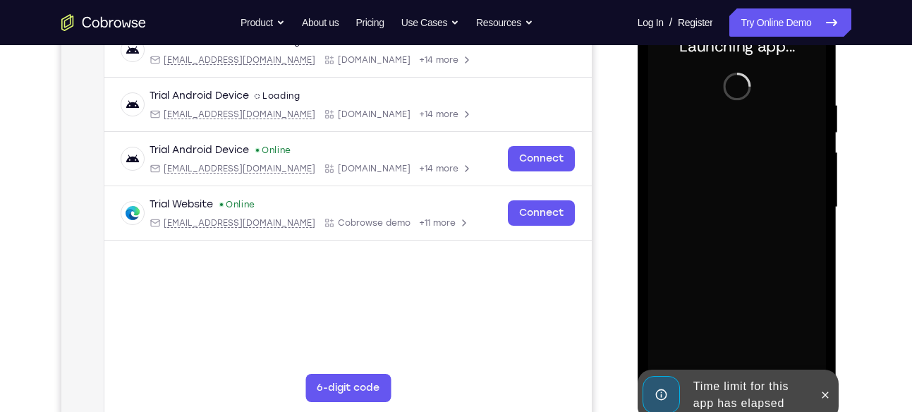
scroll to position [237, 0]
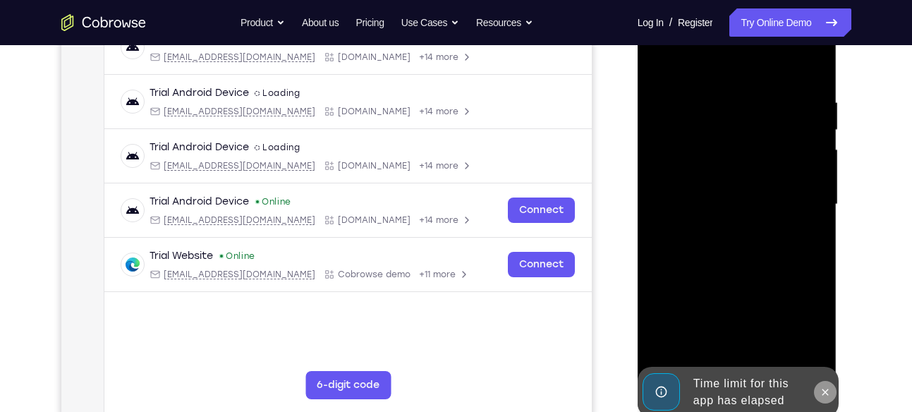
click at [828, 389] on icon at bounding box center [826, 392] width 6 height 6
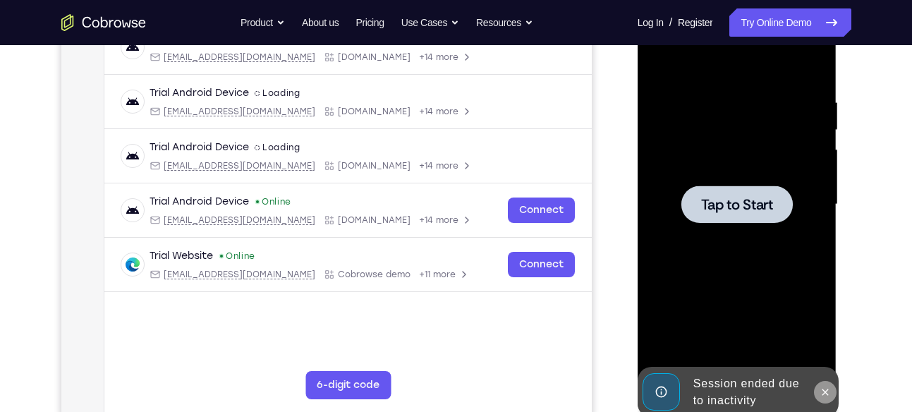
click at [825, 384] on button at bounding box center [825, 392] width 23 height 23
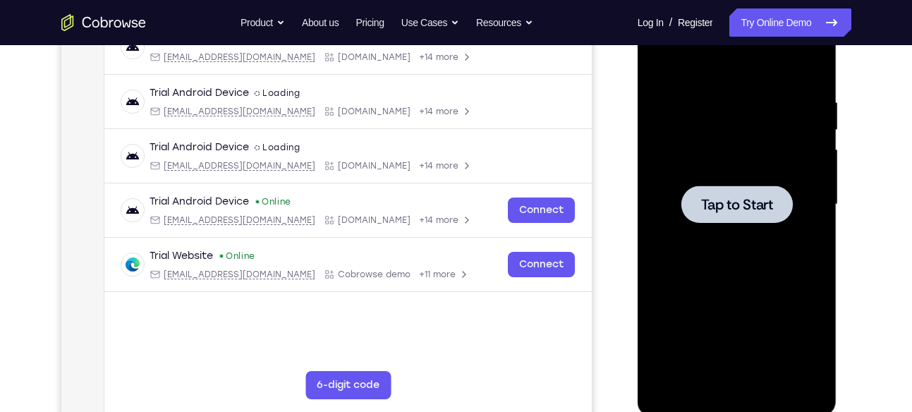
click at [663, 215] on div at bounding box center [737, 204] width 178 height 395
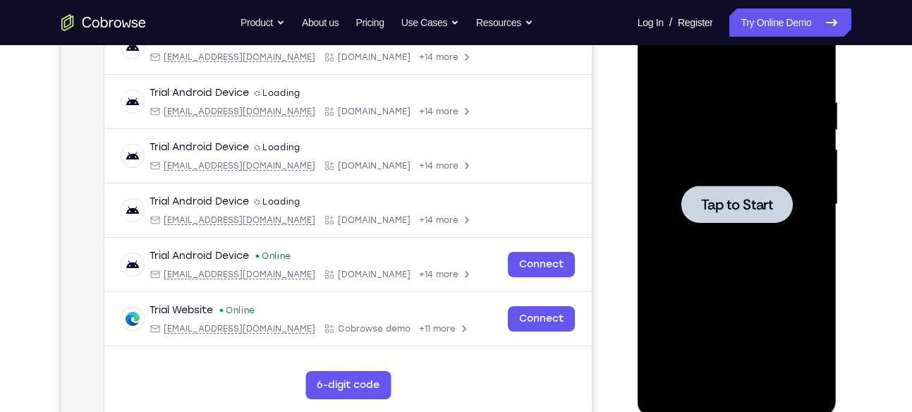
click at [744, 212] on span "Tap to Start" at bounding box center [737, 205] width 72 height 14
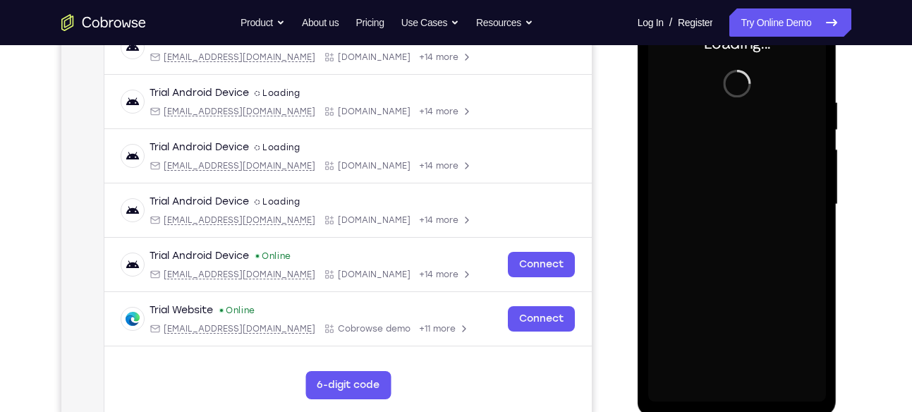
click at [707, 184] on div at bounding box center [737, 204] width 178 height 395
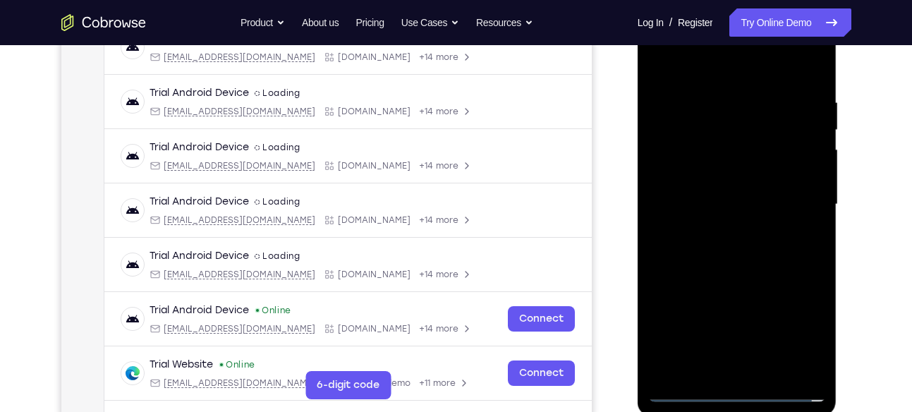
click at [737, 391] on div at bounding box center [737, 204] width 178 height 395
click at [794, 330] on div at bounding box center [737, 204] width 178 height 395
click at [741, 61] on div at bounding box center [737, 204] width 178 height 395
click at [798, 190] on div at bounding box center [737, 204] width 178 height 395
click at [728, 225] on div at bounding box center [737, 204] width 178 height 395
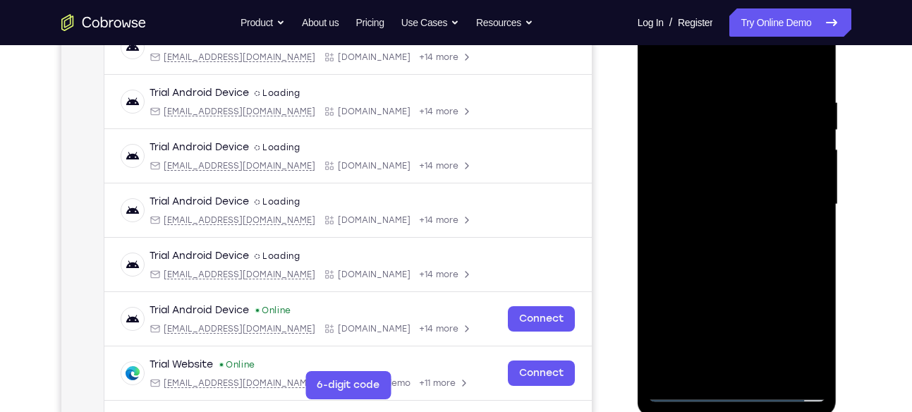
click at [735, 188] on div at bounding box center [737, 204] width 178 height 395
click at [703, 149] on div at bounding box center [737, 204] width 178 height 395
click at [712, 148] on div at bounding box center [737, 204] width 178 height 395
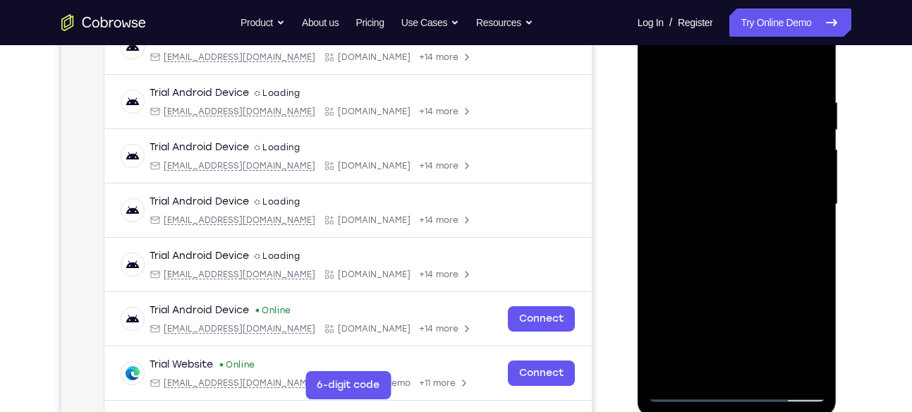
click at [712, 148] on div at bounding box center [737, 204] width 178 height 395
click at [714, 147] on div at bounding box center [737, 204] width 178 height 395
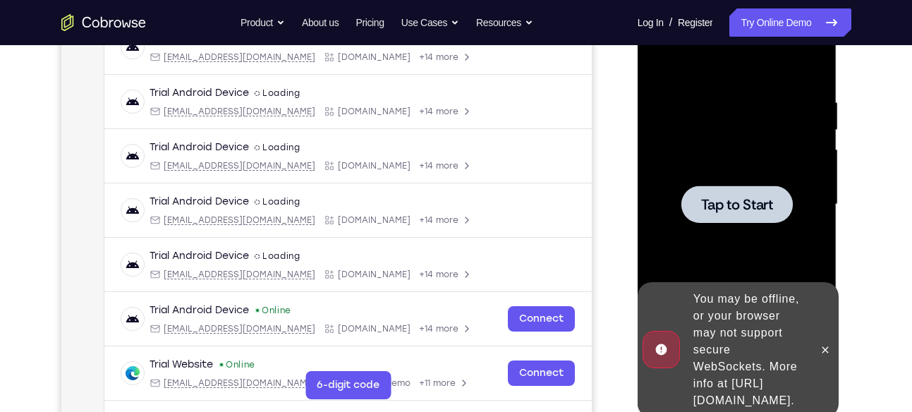
click at [759, 214] on div at bounding box center [736, 204] width 111 height 37
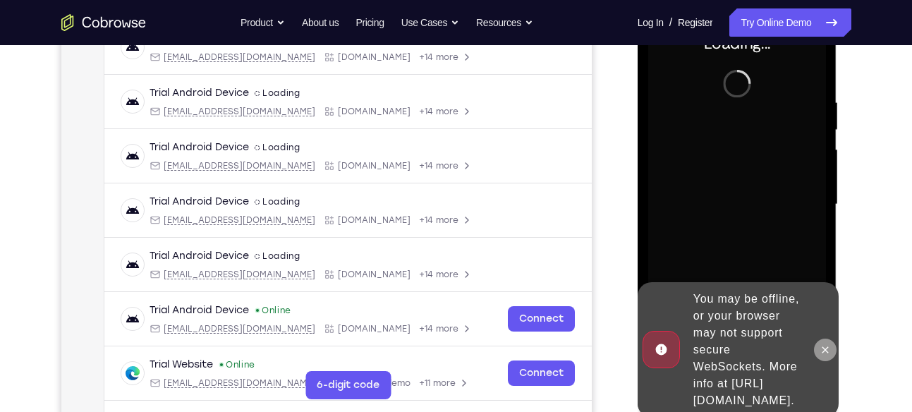
click at [818, 339] on button at bounding box center [825, 350] width 23 height 23
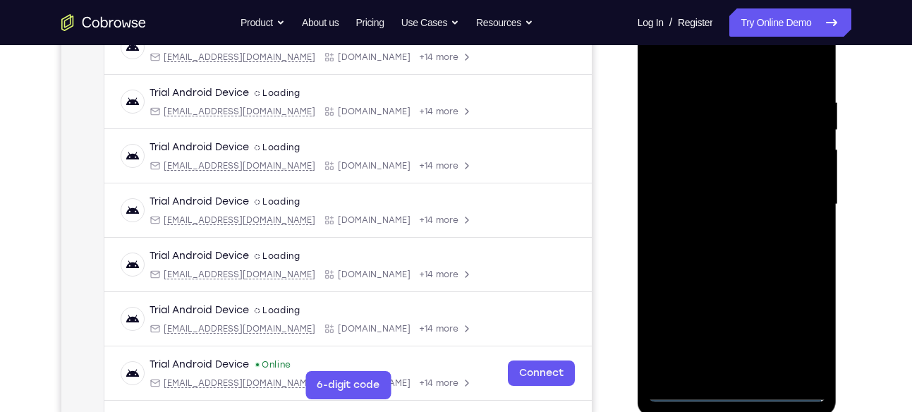
click at [734, 389] on div at bounding box center [737, 204] width 178 height 395
click at [806, 325] on div at bounding box center [737, 204] width 178 height 395
click at [703, 59] on div at bounding box center [737, 204] width 178 height 395
click at [794, 191] on div at bounding box center [737, 204] width 178 height 395
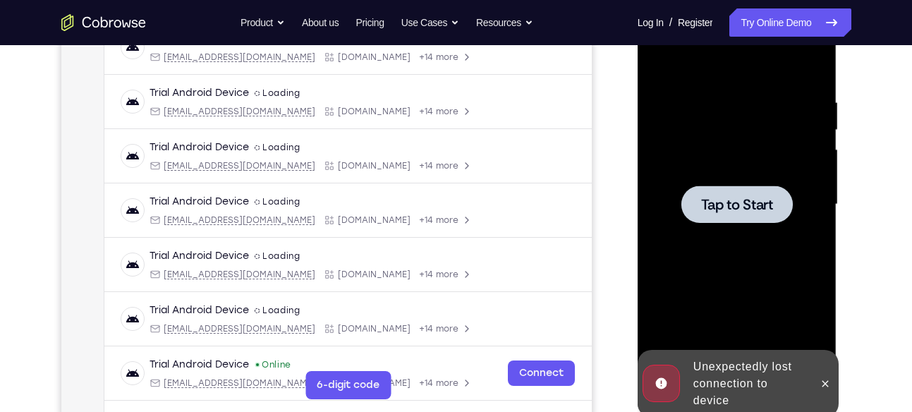
click at [753, 222] on div at bounding box center [737, 204] width 178 height 395
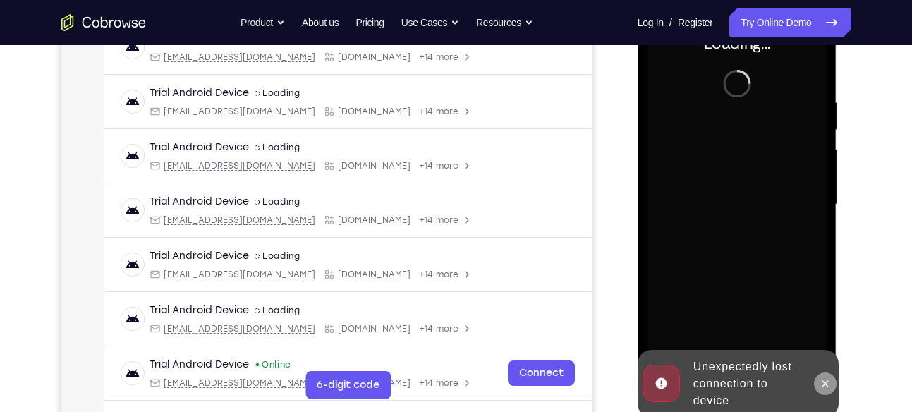
click at [823, 379] on icon at bounding box center [825, 383] width 11 height 11
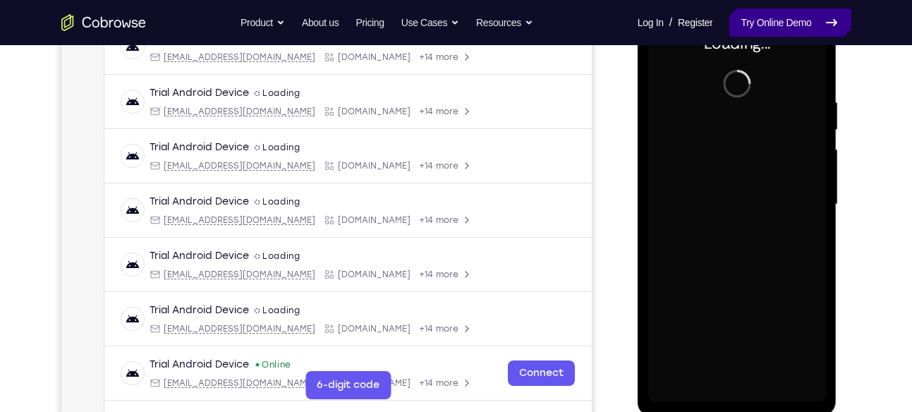
click at [745, 20] on link "Try Online Demo" at bounding box center [789, 22] width 121 height 28
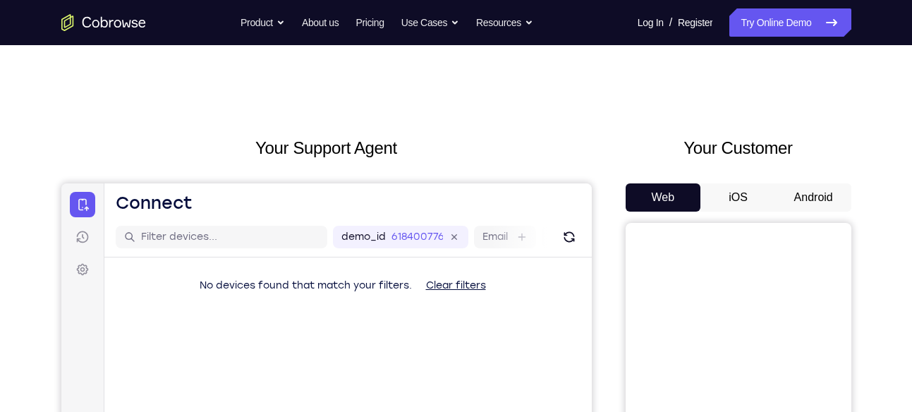
click at [810, 195] on button "Android" at bounding box center [813, 197] width 75 height 28
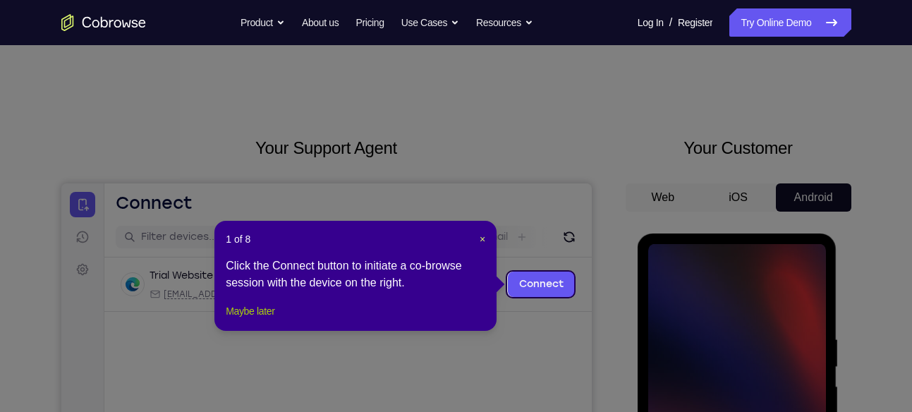
click at [268, 320] on button "Maybe later" at bounding box center [250, 311] width 49 height 17
